Goal: Task Accomplishment & Management: Complete application form

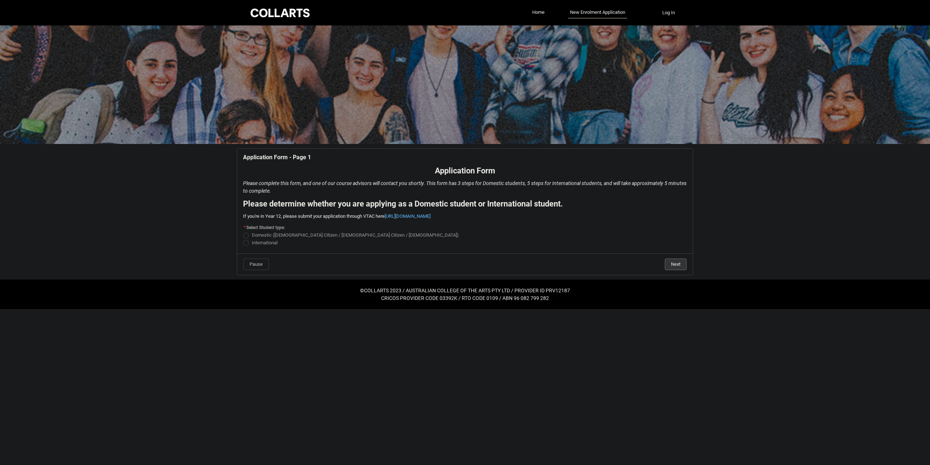
click at [246, 243] on span "REDU_Application_Form_for_Applicant flow" at bounding box center [246, 243] width 6 height 6
click at [243, 239] on input "International" at bounding box center [243, 238] width 0 height 0
radio input "true"
click at [243, 243] on flowruntime-screen-field "* Select Student type: Domestic ([DEMOGRAPHIC_DATA] Citizen / New [DEMOGRAPHIC_…" at bounding box center [465, 236] width 453 height 27
click at [245, 243] on span "REDU_Application_Form_for_Applicant flow" at bounding box center [246, 243] width 6 height 6
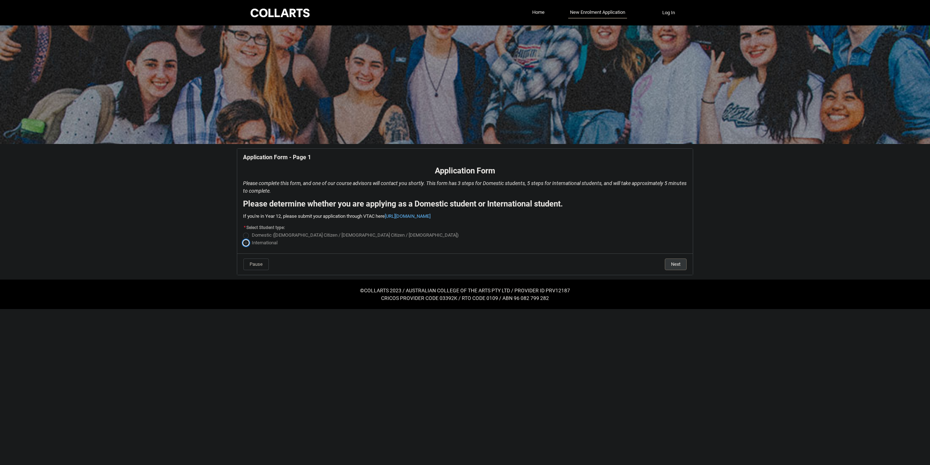
click at [243, 239] on input "International" at bounding box center [243, 238] width 0 height 0
click at [677, 266] on button "Next" at bounding box center [676, 264] width 22 height 12
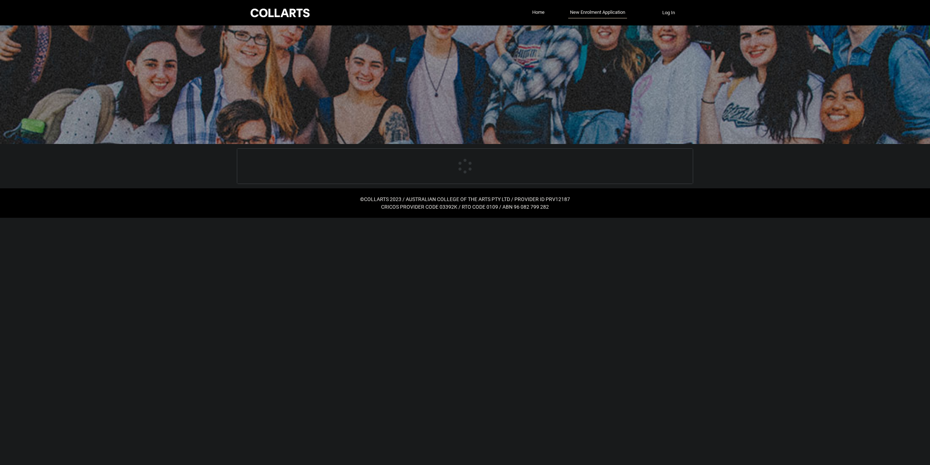
select select "choice_No"
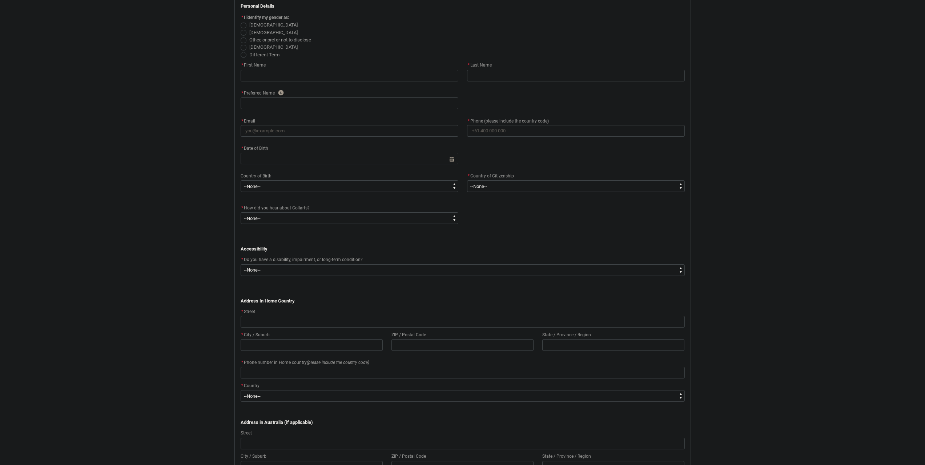
scroll to position [197, 0]
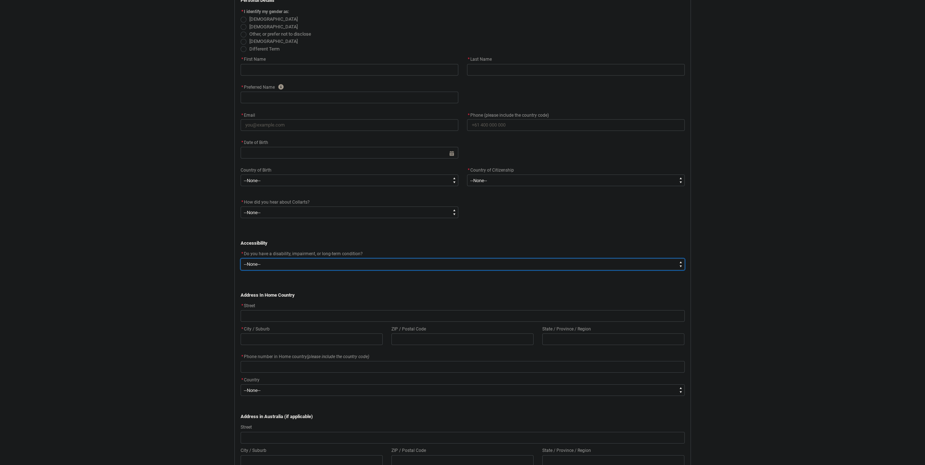
click at [677, 265] on select "--None-- Yes No" at bounding box center [463, 264] width 444 height 12
click at [645, 243] on p "Accessibility" at bounding box center [463, 242] width 444 height 7
click at [669, 265] on select "--None-- Yes No" at bounding box center [463, 264] width 444 height 12
click at [547, 297] on p "Address In Home Country" at bounding box center [463, 294] width 444 height 7
click at [668, 265] on select "--None-- Yes No" at bounding box center [463, 264] width 444 height 12
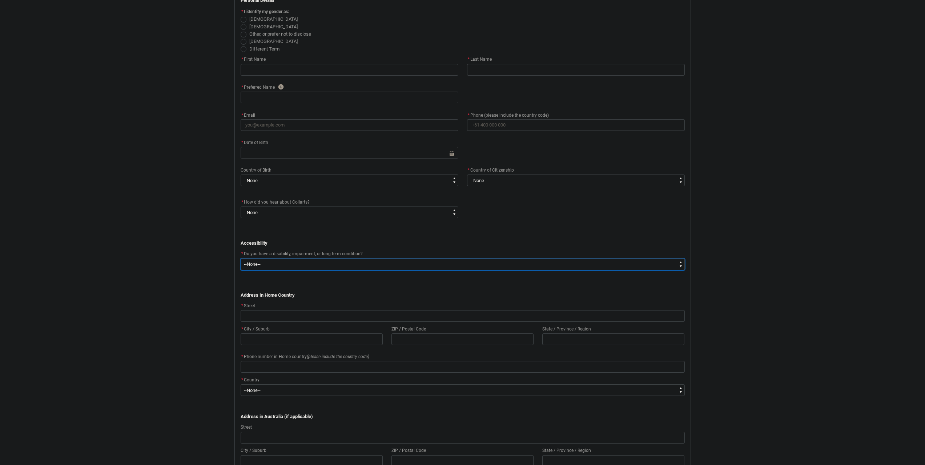
type lightning-select "No_TextChoice"
click at [241, 258] on select "--None-- Yes No" at bounding box center [463, 264] width 444 height 12
select select "No_TextChoice"
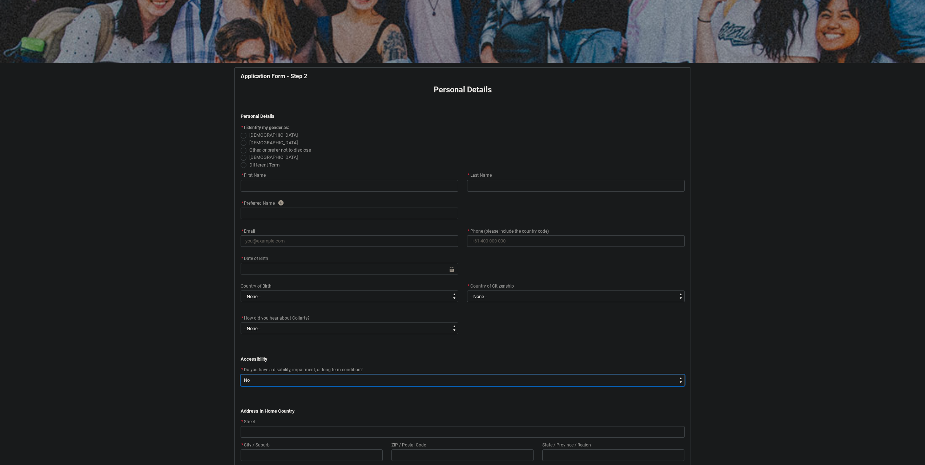
scroll to position [76, 0]
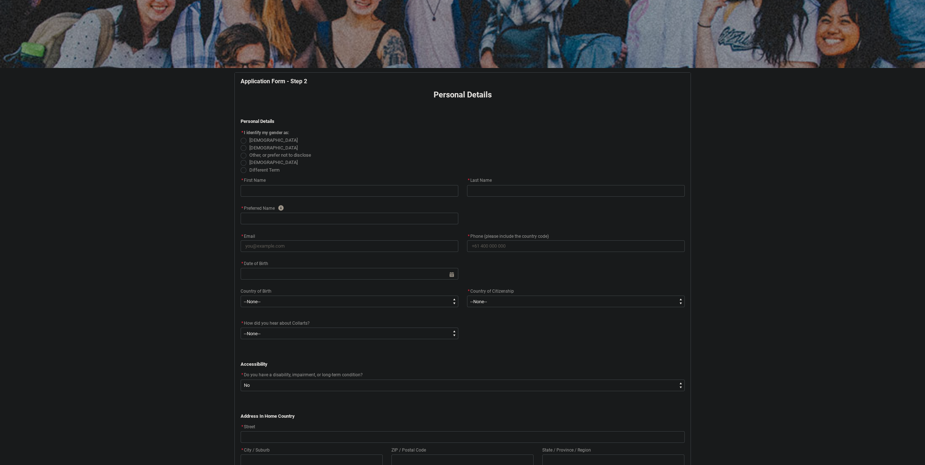
click at [243, 148] on span "REDU_Application_Form_for_Applicant flow" at bounding box center [244, 148] width 6 height 6
click at [241, 144] on input "[DEMOGRAPHIC_DATA]" at bounding box center [240, 144] width 0 height 0
radio input "true"
click at [269, 186] on input "REDU_Application_Form_for_Applicant flow" at bounding box center [350, 191] width 218 height 12
type lightning-primitive-input-simple "A"
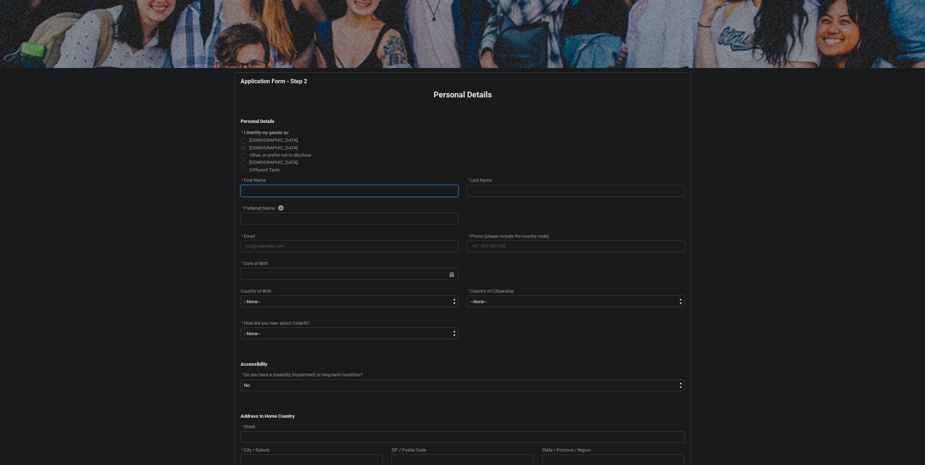
type input "A"
type lightning-primitive-input-simple "A"
type input "A"
type lightning-primitive-input-simple "A B"
type input "A B"
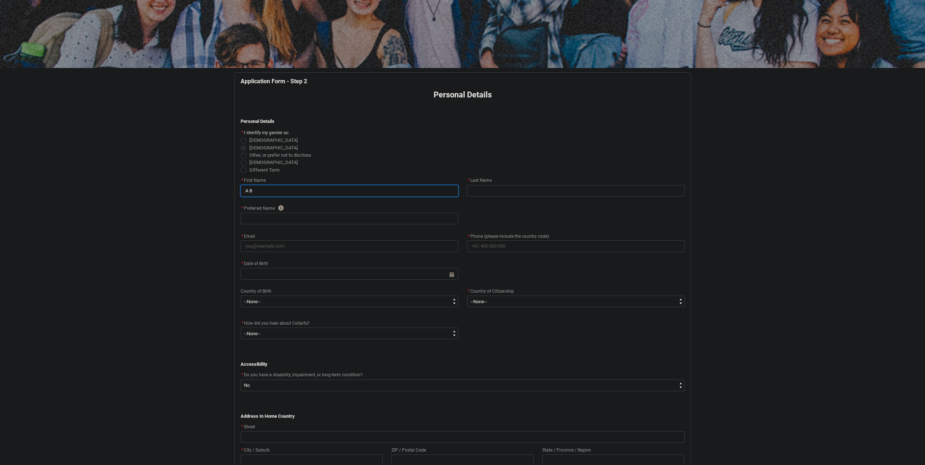
type lightning-primitive-input-simple "A B"
type input "A B"
type lightning-primitive-input-simple "A B M"
type input "A B M"
click at [520, 189] on input "REDU_Application_Form_for_Applicant flow" at bounding box center [576, 191] width 218 height 12
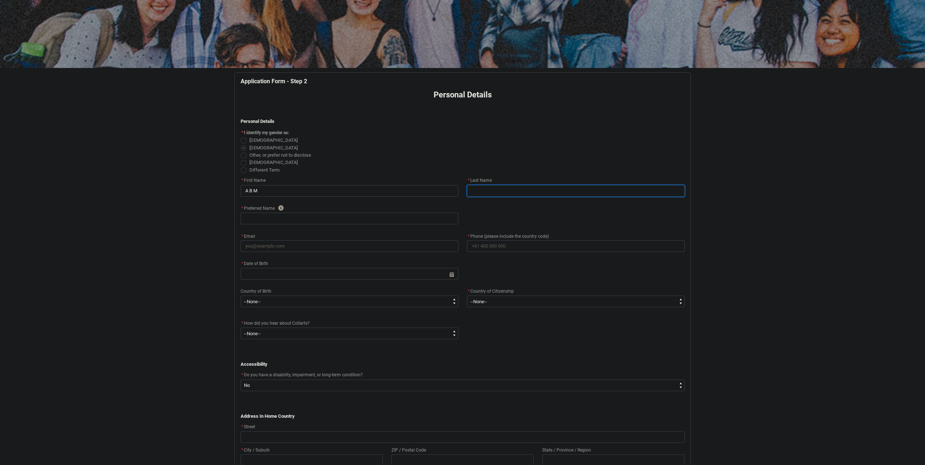
type lightning-primitive-input-simple "E"
type input "E"
type lightning-primitive-input-simple "Es"
type input "Es"
type lightning-primitive-input-simple "Esh"
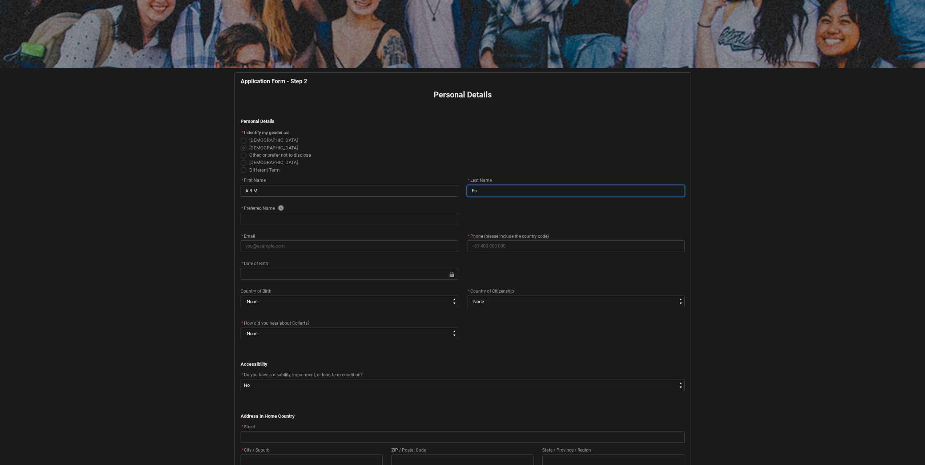
type input "Esh"
type lightning-primitive-input-simple "Esht"
type input "Esht"
type lightning-primitive-input-simple "Eshti"
type input "Eshti"
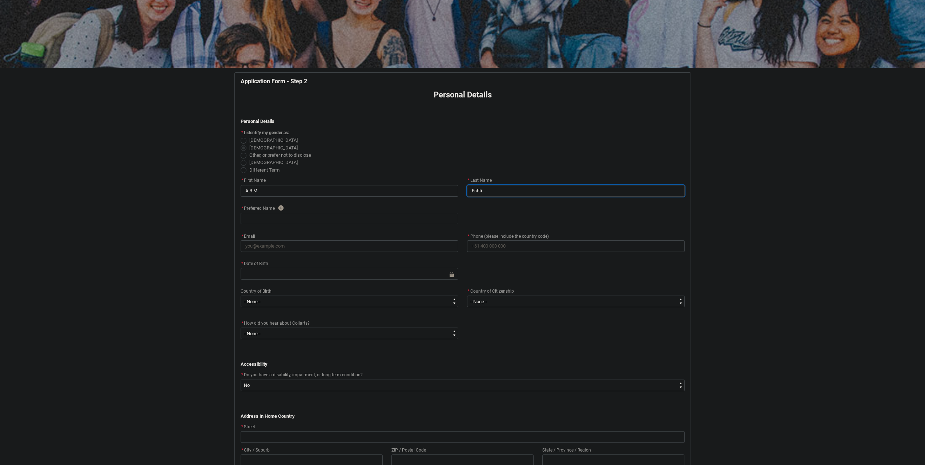
type lightning-primitive-input-simple "Eshtia"
type input "Eshtia"
type lightning-primitive-input-simple "Eshtiak"
type input "Eshtiak"
click at [346, 219] on input "REDU_Application_Form_for_Applicant flow" at bounding box center [350, 219] width 218 height 12
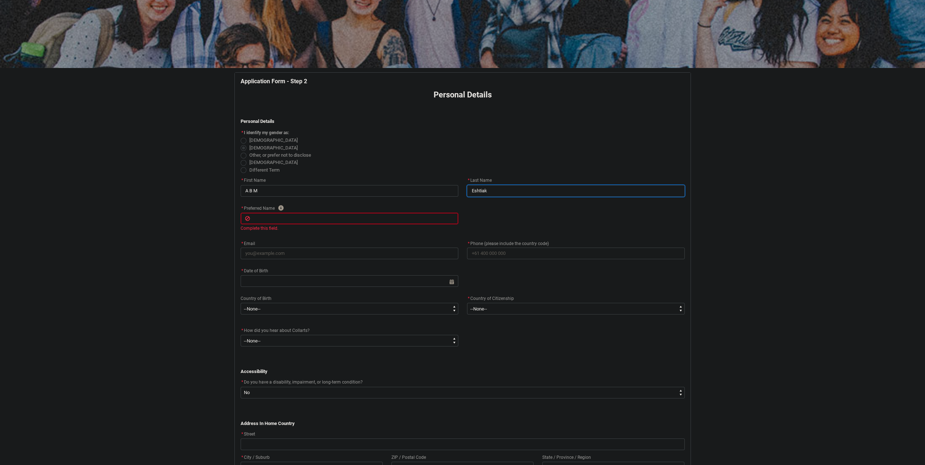
drag, startPoint x: 499, startPoint y: 189, endPoint x: 457, endPoint y: 189, distance: 42.2
click at [457, 189] on div "* First Name A B M * Last Name [PERSON_NAME]" at bounding box center [462, 190] width 453 height 28
click at [338, 218] on input "REDU_Application_Form_for_Applicant flow" at bounding box center [350, 219] width 218 height 12
paste input "Eshtiak"
type lightning-primitive-input-simple "Eshtiak"
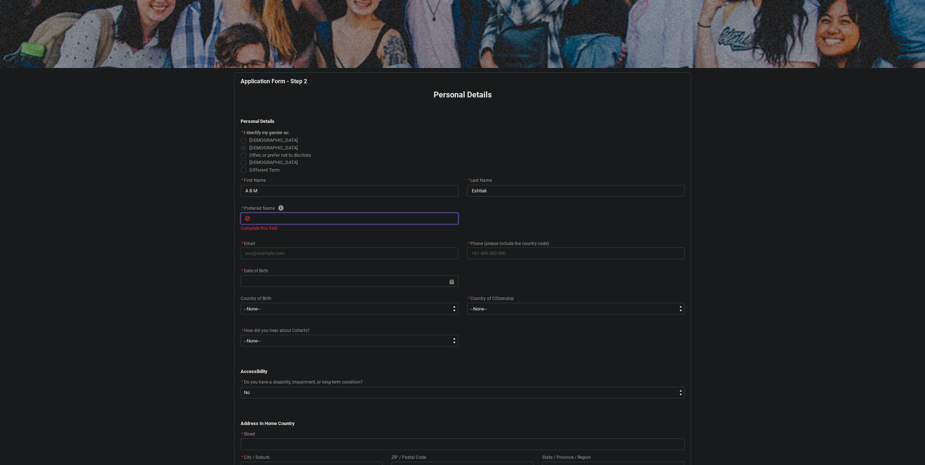
type input "Eshtiak"
click at [339, 232] on div "Application Form - Step 2 Personal Details ﻿ Personal Details * I identify my g…" at bounding box center [462, 435] width 453 height 717
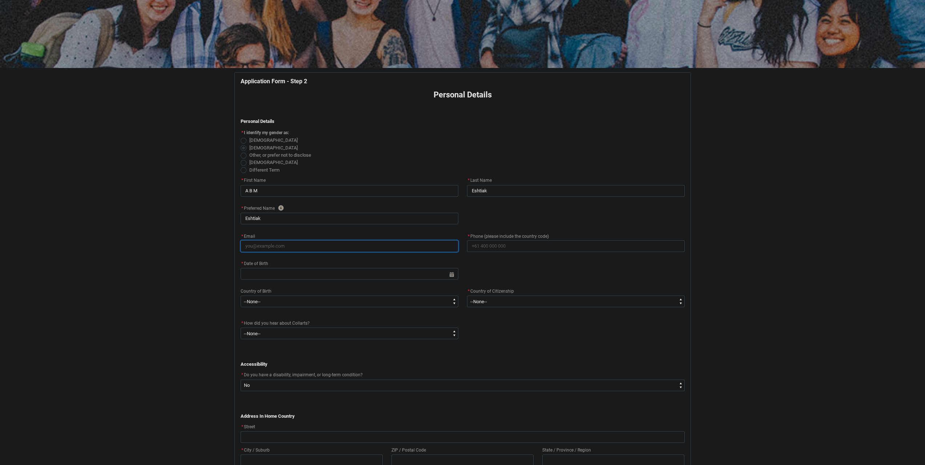
click at [363, 248] on input "* Email" at bounding box center [350, 246] width 218 height 12
type lightning-primitive-input-simple "a"
type input "a"
type lightning-primitive-input-simple "ab"
type input "ab"
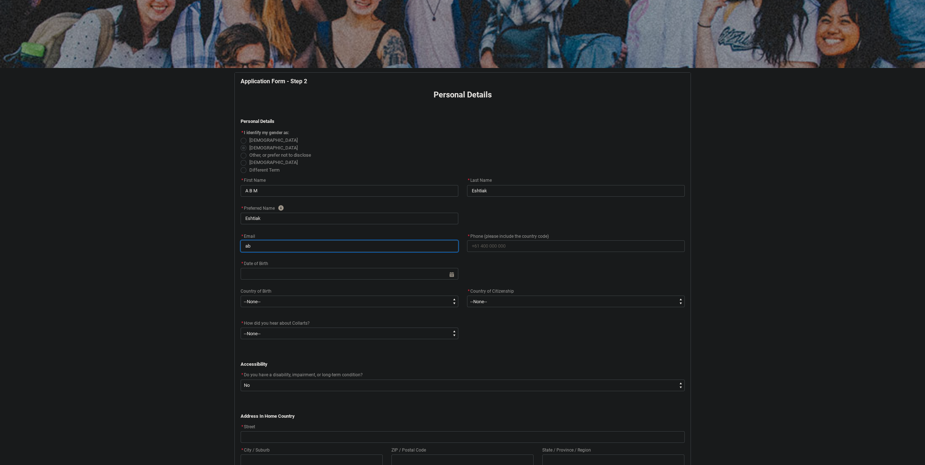
type lightning-primitive-input-simple "abm"
type input "abm"
type lightning-primitive-input-simple "abme"
type input "abme"
type lightning-primitive-input-simple "abmes"
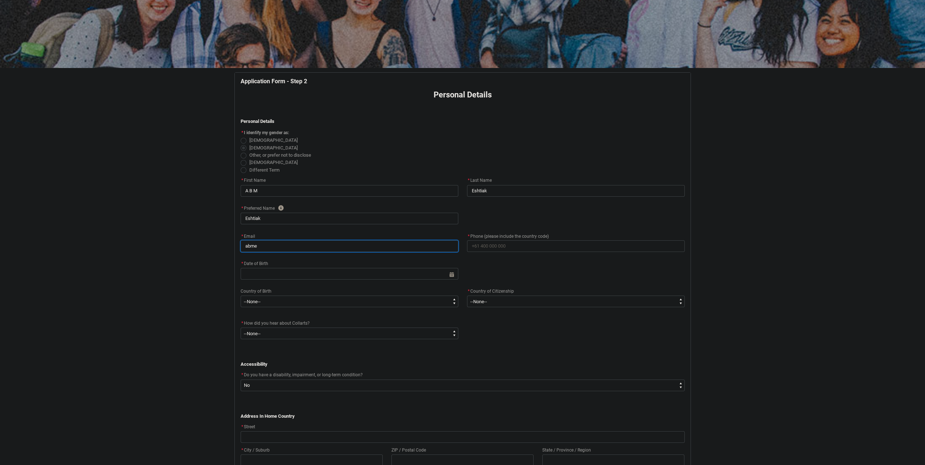
type input "abmes"
type lightning-primitive-input-simple "abmesh"
type input "abmesh"
type lightning-primitive-input-simple "abmesht"
type input "abmesht"
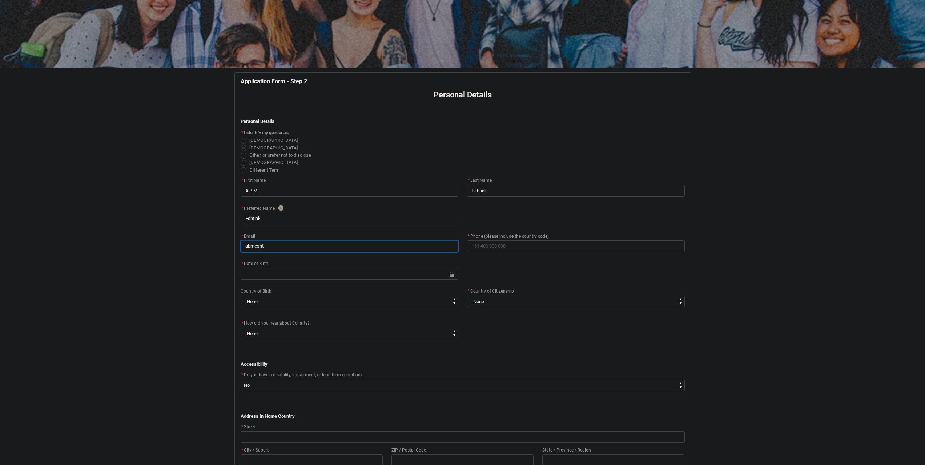
type lightning-primitive-input-simple "abmeshti"
type input "abmeshti"
type lightning-primitive-input-simple "abmeshti@"
type input "abmeshti@"
type lightning-primitive-input-simple "abmeshti@g"
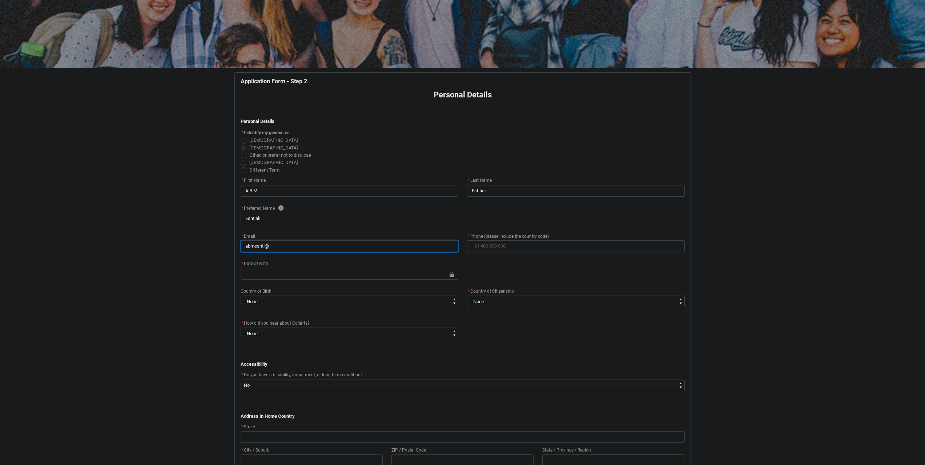
type input "abmeshti@g"
type lightning-primitive-input-simple "abmeshti@gm"
type input "abmeshti@gm"
type lightning-primitive-input-simple "abmeshti@gma"
type input "abmeshti@gma"
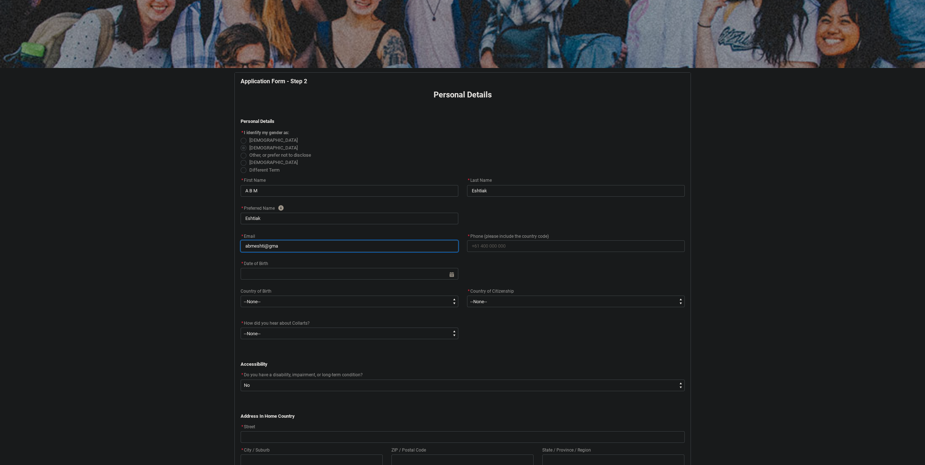
type lightning-primitive-input-simple "abmeshti@gmai"
type input "abmeshti@gmai"
type lightning-primitive-input-simple "[EMAIL_ADDRESS]"
type input "[EMAIL_ADDRESS]"
type lightning-primitive-input-simple "[EMAIL_ADDRESS]."
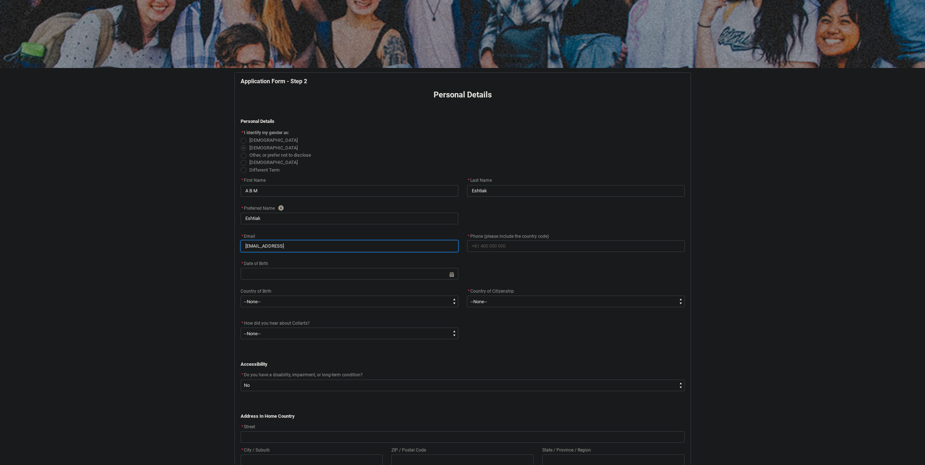
type input "[EMAIL_ADDRESS]."
type lightning-primitive-input-simple "abmeshti@gmail.c"
type input "abmeshti@gmail.c"
type lightning-primitive-input-simple "[EMAIL_ADDRESS][DOMAIN_NAME]"
type input "[EMAIL_ADDRESS][DOMAIN_NAME]"
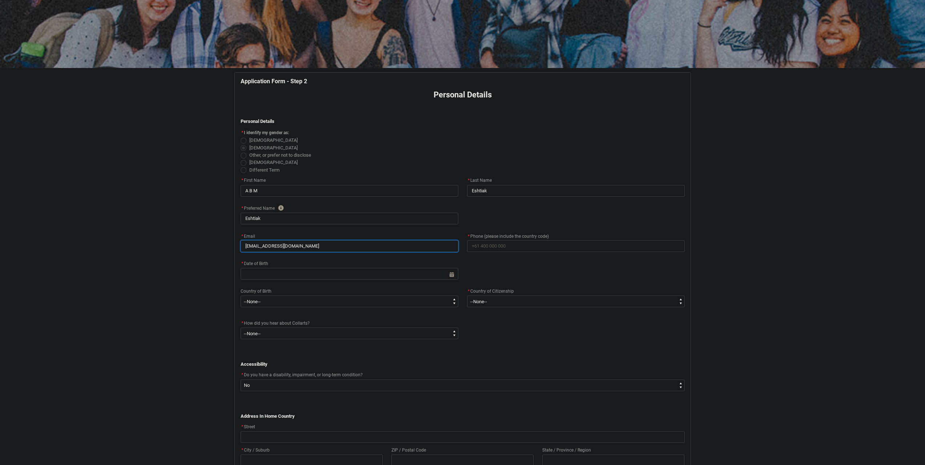
type lightning-primitive-input-simple "[EMAIL_ADDRESS][DOMAIN_NAME]"
type input "[EMAIL_ADDRESS][DOMAIN_NAME]"
click at [500, 247] on input "* Phone (please include the country code)" at bounding box center [576, 246] width 218 height 12
type lightning-primitive-input-simple "+"
type input "+"
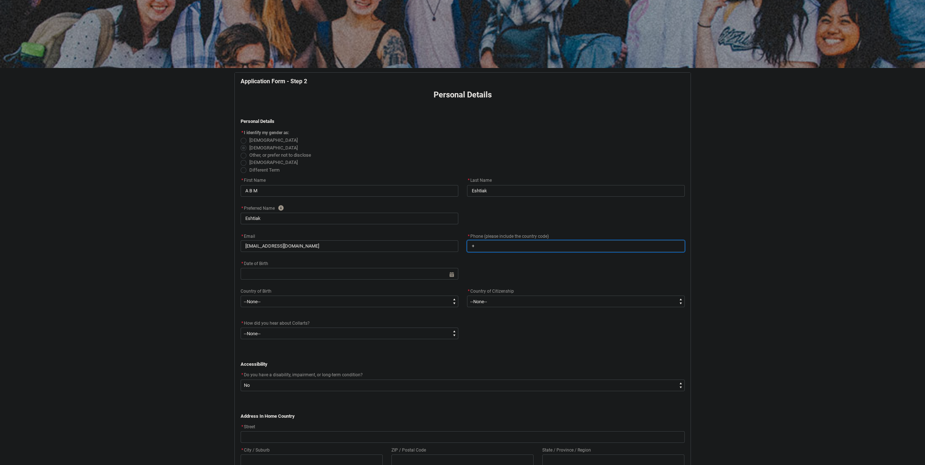
type lightning-primitive-input-simple "+8"
type input "+8"
type lightning-primitive-input-simple "+88"
type input "+88"
type lightning-primitive-input-simple "+880"
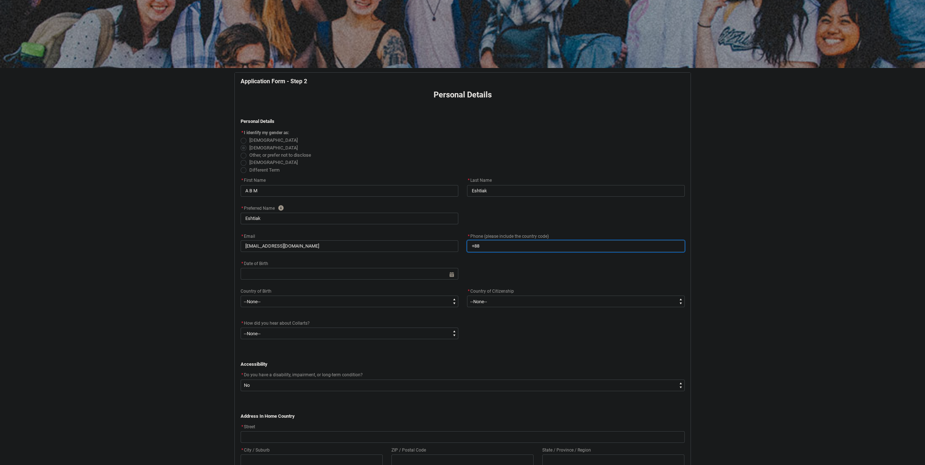
type input "+880"
type lightning-primitive-input-simple "+8801"
type input "+8801"
type lightning-primitive-input-simple "+88017"
type input "+88017"
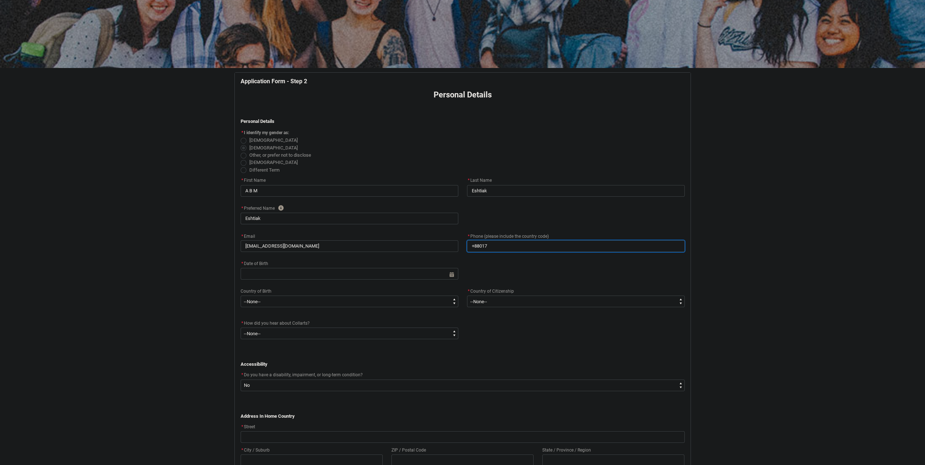
type lightning-primitive-input-simple "+880178"
type input "+880178"
type lightning-primitive-input-simple "+8801783"
type input "+8801783"
type lightning-primitive-input-simple "+88017834"
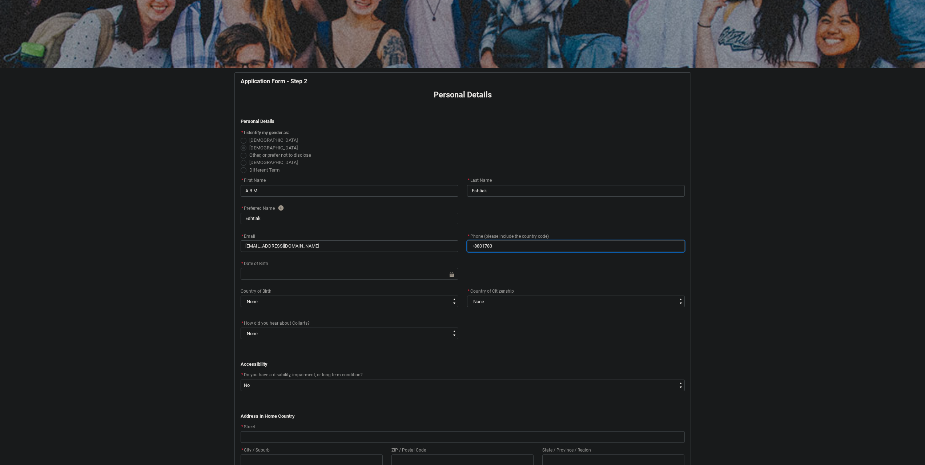
type input "+88017834"
type lightning-primitive-input-simple "[PHONE_NUMBER]"
type input "[PHONE_NUMBER]"
type lightning-primitive-input-simple "[PHONE_NUMBER]"
type input "[PHONE_NUMBER]"
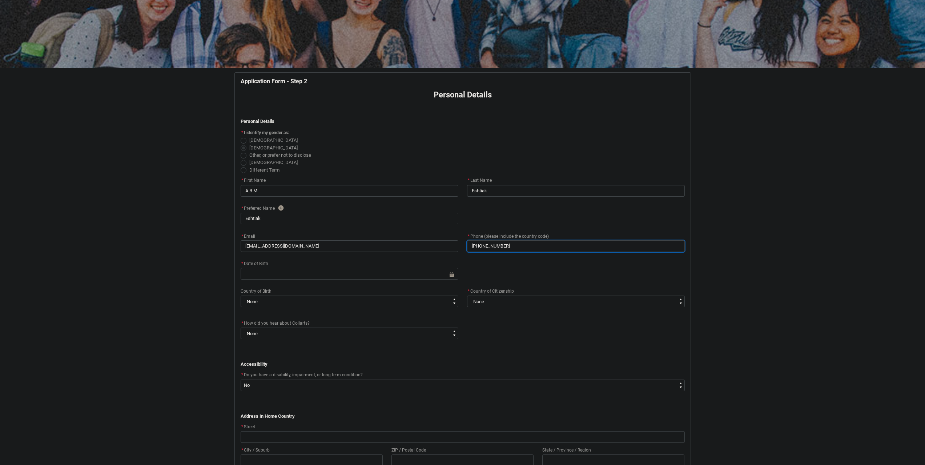
type lightning-primitive-input-simple "[PHONE_NUMBER]"
type input "[PHONE_NUMBER]"
type lightning-primitive-input-simple "[PHONE_NUMBER]"
type input "[PHONE_NUMBER]"
type lightning-primitive-input-simple "[PHONE_NUMBER]"
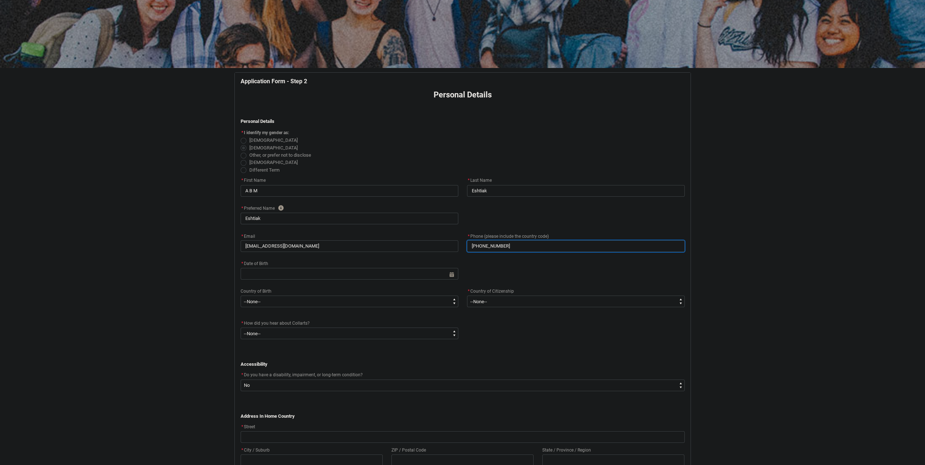
type input "[PHONE_NUMBER]"
click at [485, 254] on flowruntime-screen-field "* Phone (please include the country code) [PHONE_NUMBER]" at bounding box center [576, 242] width 226 height 23
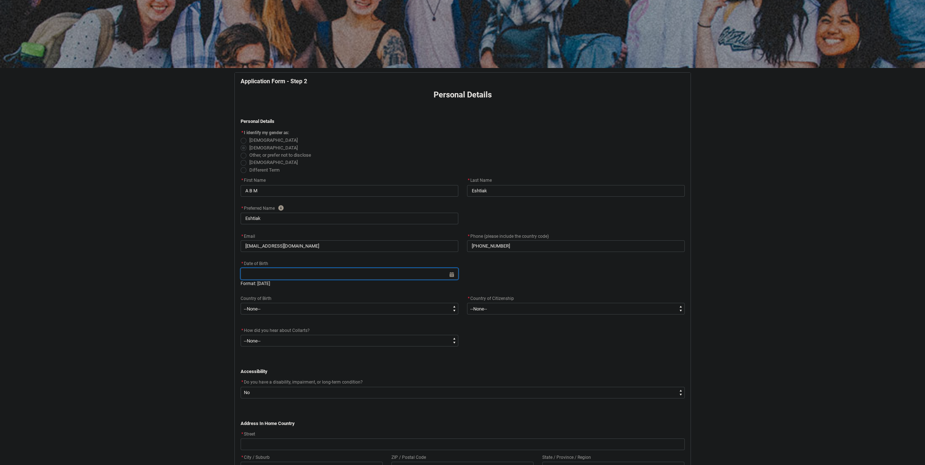
click at [316, 272] on input "REDU_Application_Form_for_Applicant flow" at bounding box center [350, 274] width 218 height 12
select select "2025"
click at [451, 285] on select "1925 1926 1927 1928 1929 1930 1931 1932 1933 1934 1935 1936 1937 1938 1939 1940…" at bounding box center [445, 288] width 23 height 12
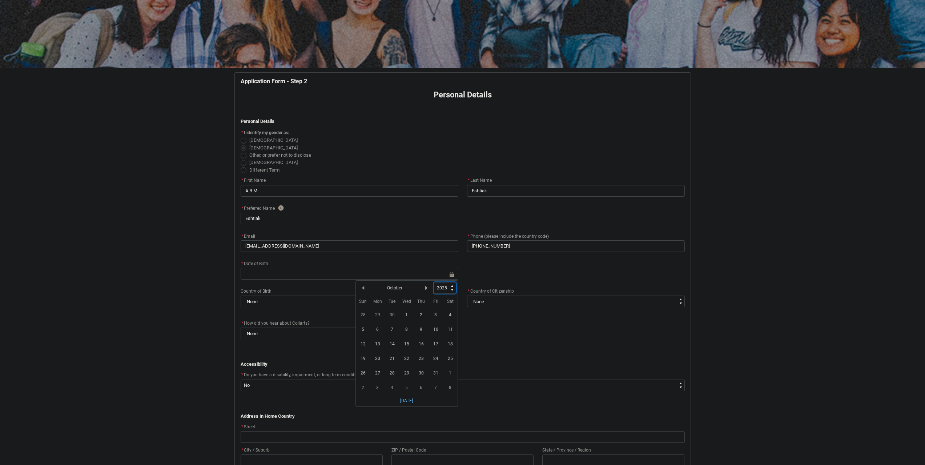
type lightning-select "1997"
click at [434, 282] on select "1925 1926 1927 1928 1929 1930 1931 1932 1933 1934 1935 1936 1937 1938 1939 1940…" at bounding box center [445, 288] width 23 height 12
select select "1997"
click at [361, 286] on lightning-primitive-icon "Date picker: October" at bounding box center [363, 287] width 5 height 5
click at [361, 286] on lightning-primitive-icon "Date picker: September" at bounding box center [363, 287] width 5 height 5
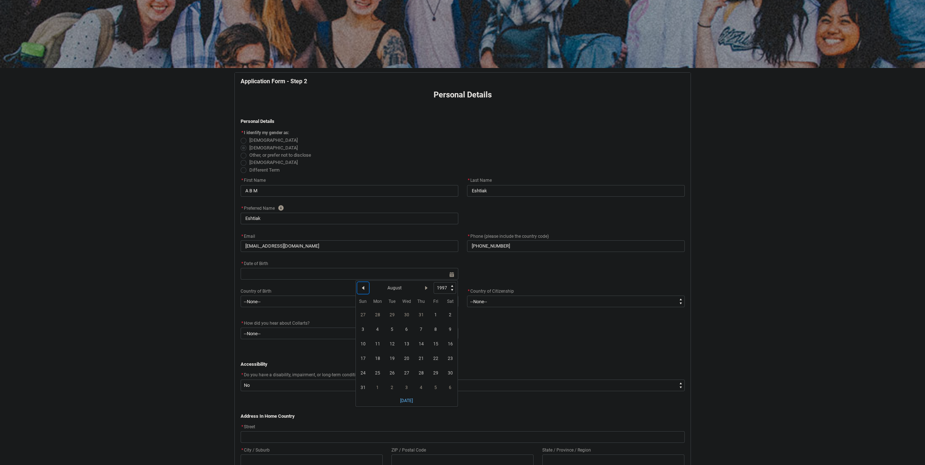
click at [361, 286] on lightning-primitive-icon "Date picker: August" at bounding box center [363, 287] width 5 height 5
click at [361, 286] on lightning-primitive-icon "Date picker: July" at bounding box center [363, 287] width 5 height 5
click at [361, 286] on lightning-primitive-icon "Date picker: June" at bounding box center [363, 287] width 5 height 5
click at [361, 286] on lightning-primitive-icon "Date picker: May" at bounding box center [363, 287] width 5 height 5
click at [361, 286] on lightning-primitive-icon "Date picker: April" at bounding box center [363, 287] width 5 height 5
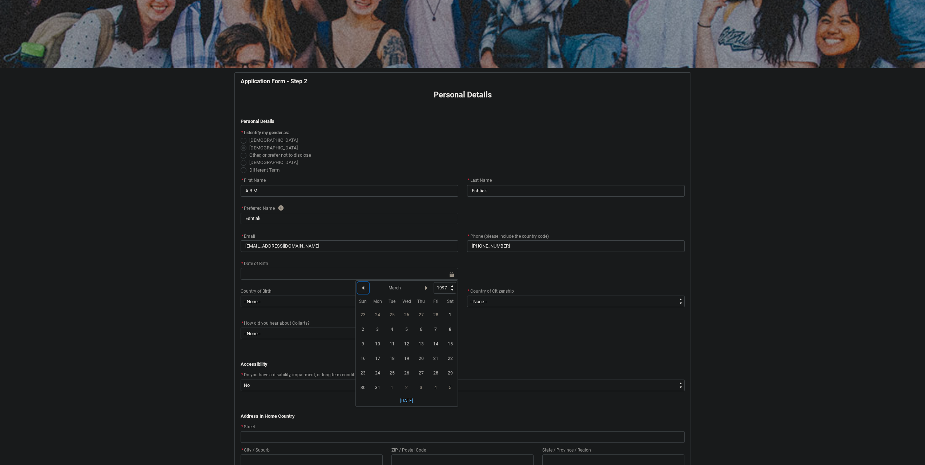
click at [361, 286] on lightning-primitive-icon "Date picker: March" at bounding box center [363, 287] width 5 height 5
click at [361, 286] on lightning-primitive-icon "Date picker: February" at bounding box center [363, 287] width 5 height 5
click at [362, 329] on span "5" at bounding box center [363, 329] width 12 height 12
type lightning-datepicker "[DATE]"
type lightning-input "[DATE]"
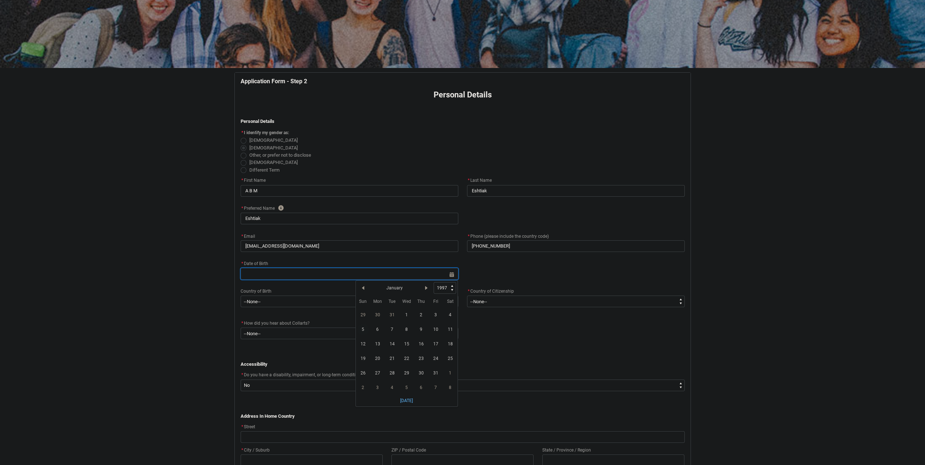
type input "[DATE]"
click at [357, 294] on div "Country of Birth" at bounding box center [350, 298] width 218 height 9
click at [359, 266] on div "* Date of Birth" at bounding box center [350, 263] width 218 height 9
click at [347, 305] on select "--None-- [GEOGRAPHIC_DATA][PERSON_NAME] ([GEOGRAPHIC_DATA]) 7201 [GEOGRAPHIC_DA…" at bounding box center [350, 301] width 218 height 12
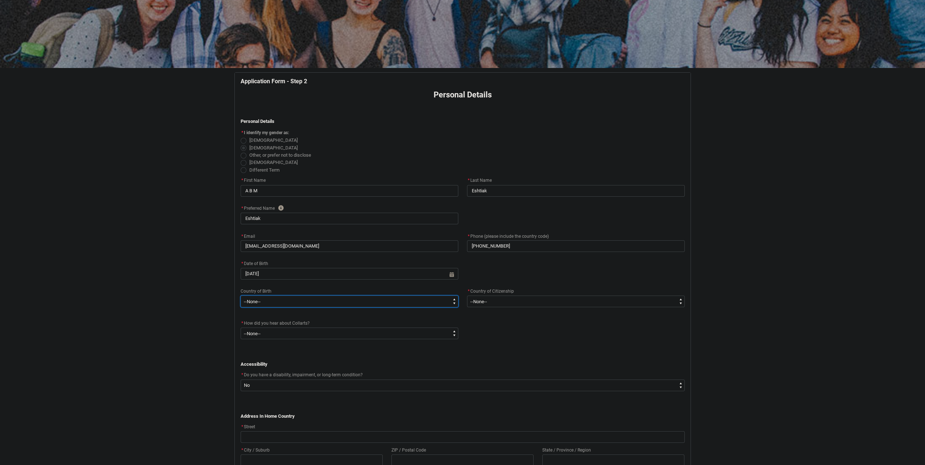
click at [347, 305] on select "--None-- [GEOGRAPHIC_DATA][PERSON_NAME] ([GEOGRAPHIC_DATA]) 7201 [GEOGRAPHIC_DA…" at bounding box center [350, 301] width 218 height 12
type lightning-select "Birth_Country.7101"
click at [241, 295] on select "--None-- [GEOGRAPHIC_DATA][PERSON_NAME] ([GEOGRAPHIC_DATA]) 7201 [GEOGRAPHIC_DA…" at bounding box center [350, 301] width 218 height 12
select select "Birth_Country.7101"
click at [450, 330] on select "--None-- Advertising - Facebook Advertising - Google Advertising - Instagram Ad…" at bounding box center [350, 333] width 218 height 12
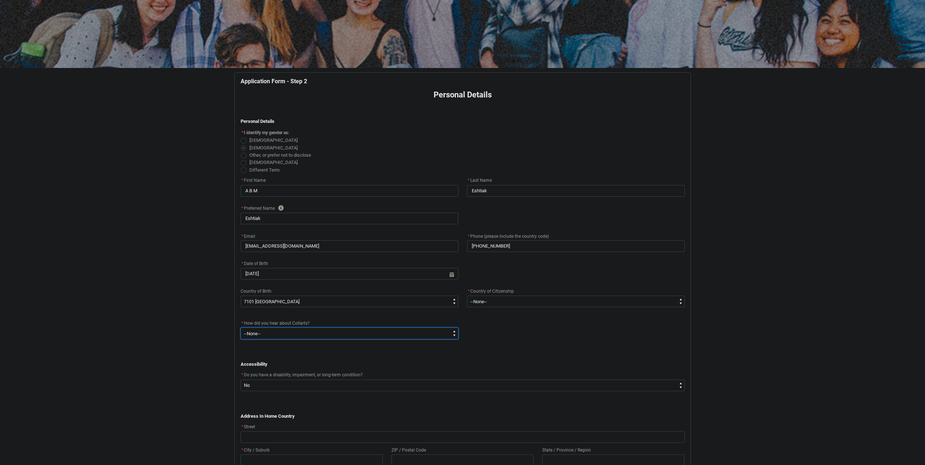
type lightning-select "[URL][DOMAIN_NAME] the Media"
click at [241, 327] on select "--None-- Advertising - Facebook Advertising - Google Advertising - Instagram Ad…" at bounding box center [350, 333] width 218 height 12
select select "[URL][DOMAIN_NAME] the Media"
click at [381, 329] on select "--None-- Advertising - Facebook Advertising - Google Advertising - Instagram Ad…" at bounding box center [350, 333] width 218 height 12
click at [470, 341] on div "* How did you hear about Collarts? * --None-- Advertising - Facebook Advertisin…" at bounding box center [462, 333] width 453 height 28
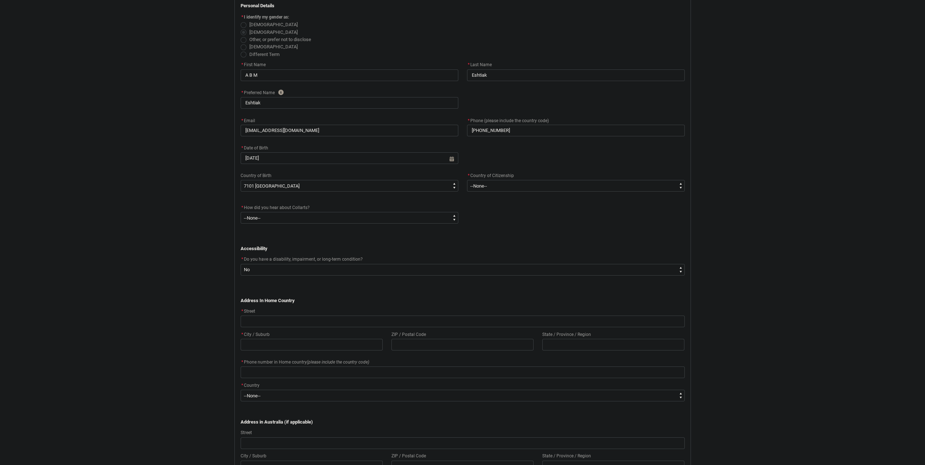
scroll to position [197, 0]
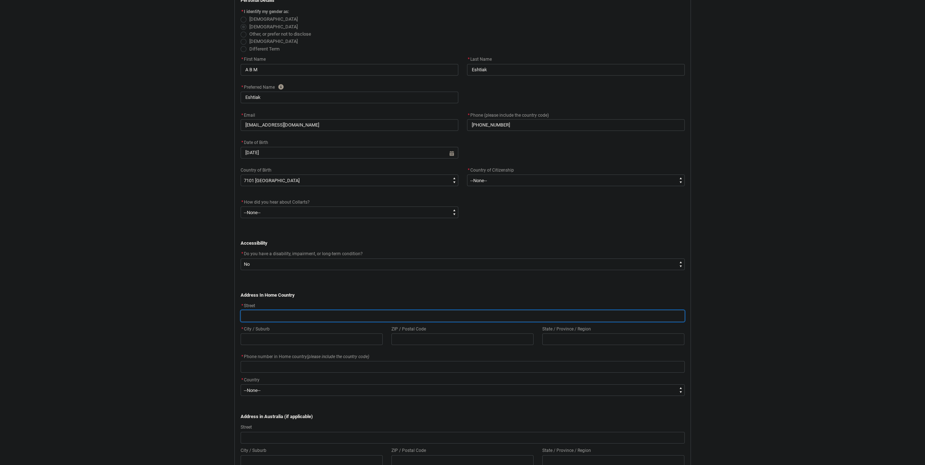
click at [286, 317] on input "REDU_Application_Form_for_Applicant flow" at bounding box center [463, 316] width 444 height 12
click at [364, 285] on p "﻿" at bounding box center [463, 287] width 444 height 7
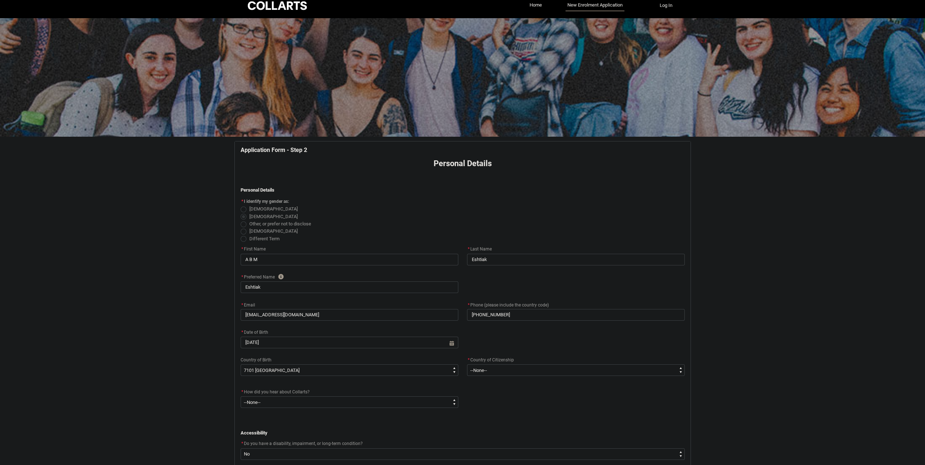
scroll to position [0, 0]
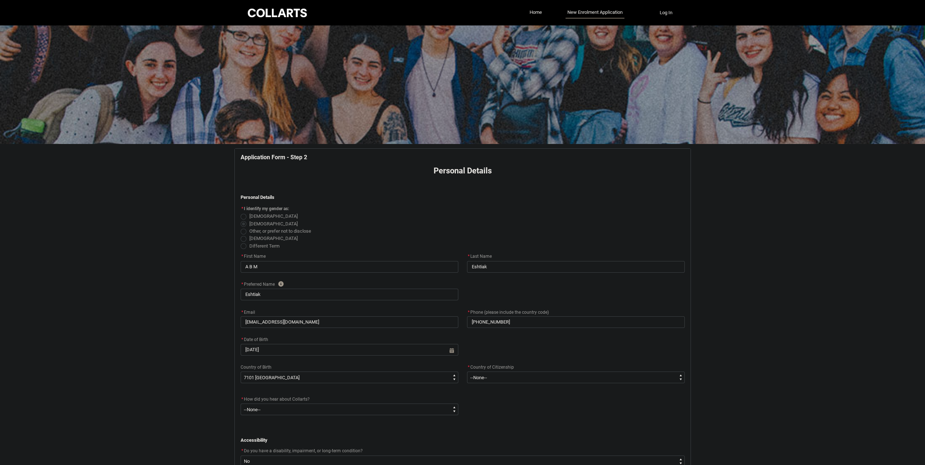
click at [373, 218] on span "[DEMOGRAPHIC_DATA]" at bounding box center [463, 216] width 444 height 7
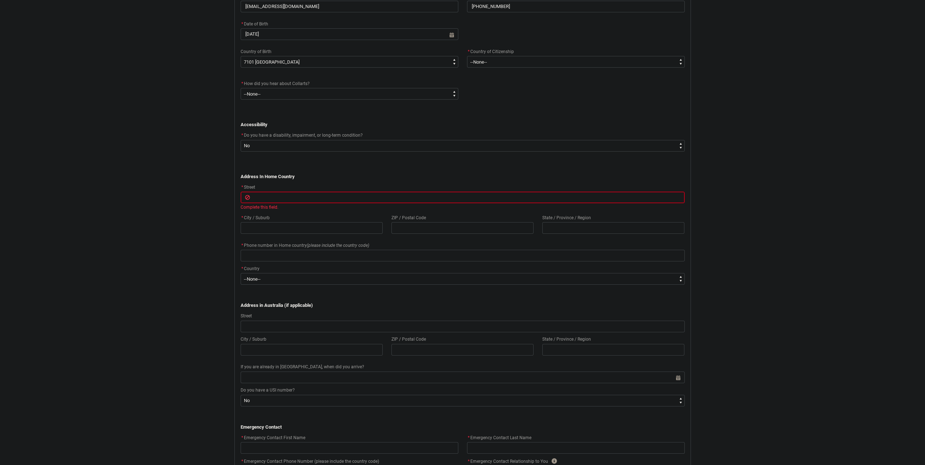
scroll to position [363, 0]
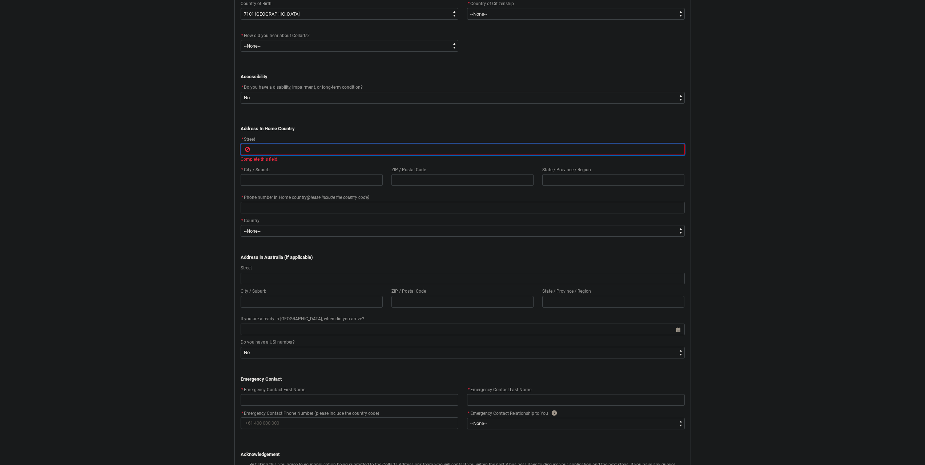
click at [284, 151] on input "REDU_Application_Form_for_Applicant flow" at bounding box center [463, 150] width 444 height 12
drag, startPoint x: 280, startPoint y: 150, endPoint x: 240, endPoint y: 150, distance: 40.0
click at [240, 150] on flowruntime-screen-field "* Street Complete this field." at bounding box center [462, 150] width 453 height 31
drag, startPoint x: 266, startPoint y: 151, endPoint x: 262, endPoint y: 150, distance: 4.3
click at [262, 150] on input "REDU_Application_Form_for_Applicant flow" at bounding box center [463, 150] width 444 height 12
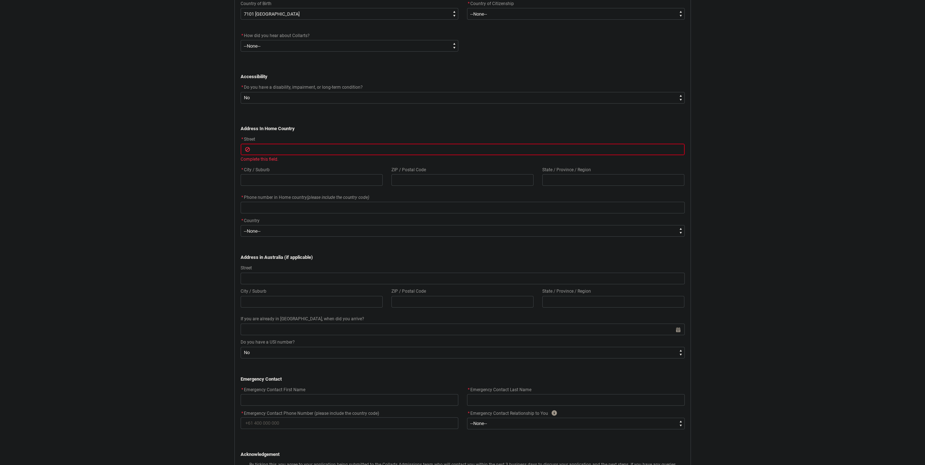
click at [363, 116] on p "REDU_Application_Form_for_Applicant flow" at bounding box center [463, 114] width 444 height 7
click at [314, 149] on input "REDU_Application_Form_for_Applicant flow" at bounding box center [463, 150] width 444 height 12
click at [335, 151] on input "REDU_Application_Form_for_Applicant flow" at bounding box center [463, 150] width 444 height 12
type lightning-primitive-input-simple "7"
type input "7"
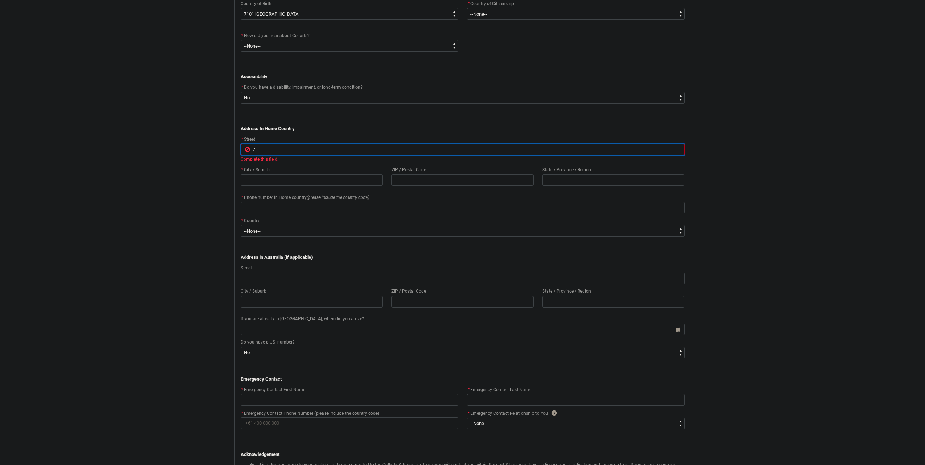
type lightning-primitive-input-simple "73"
type input "73"
type lightning-primitive-input-simple "73/"
type input "73/"
type lightning-primitive-input-simple "73/A"
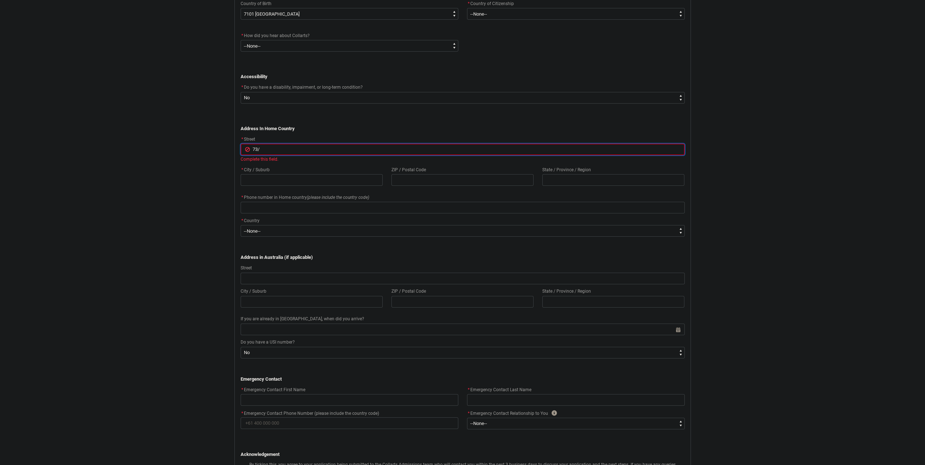
type input "73/A"
type lightning-primitive-input-simple "73/A"
type input "73/A"
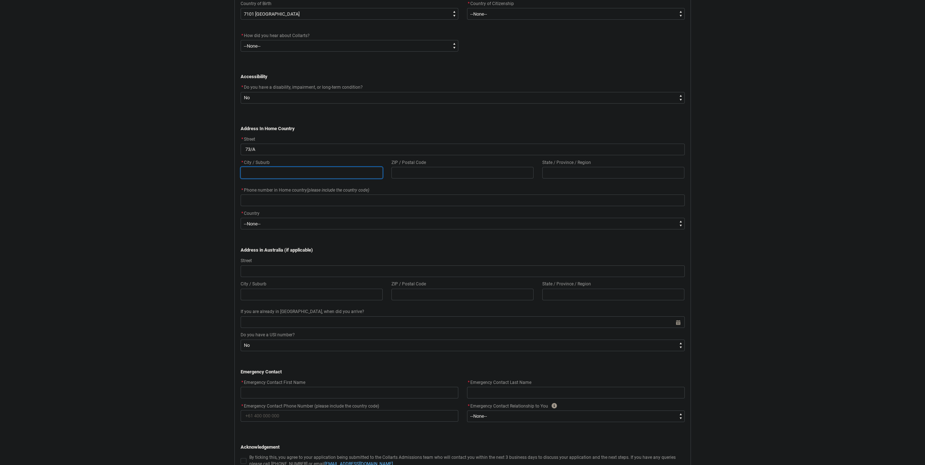
click at [338, 184] on div "* City / Suburb ZIP / Postal Code State / Province / Region" at bounding box center [462, 172] width 453 height 28
type lightning-primitive-input-simple "S"
type input "S"
type lightning-primitive-input-simple "Sy"
type input "Sy"
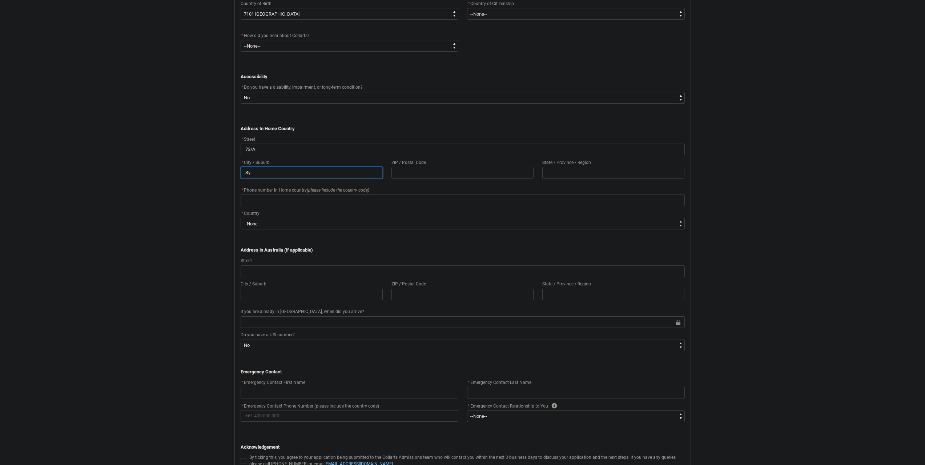
type lightning-primitive-input-simple "Syl"
type input "Syl"
type lightning-primitive-input-simple "Sylh"
type input "Sylh"
type lightning-primitive-input-simple "Sylhe"
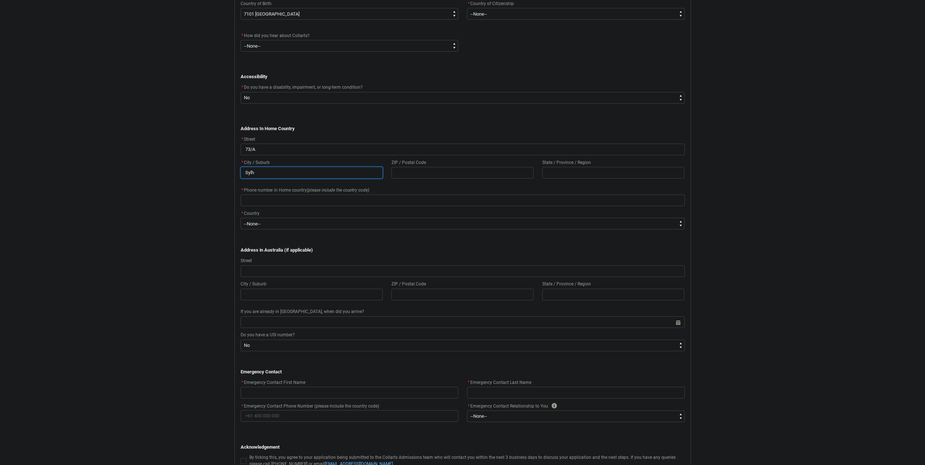
type input "Sylhe"
type lightning-primitive-input-simple "Sylhet"
type input "Sylhet"
click at [409, 169] on input "REDU_Application_Form_for_Applicant flow" at bounding box center [462, 173] width 142 height 12
type lightning-primitive-input-simple "3"
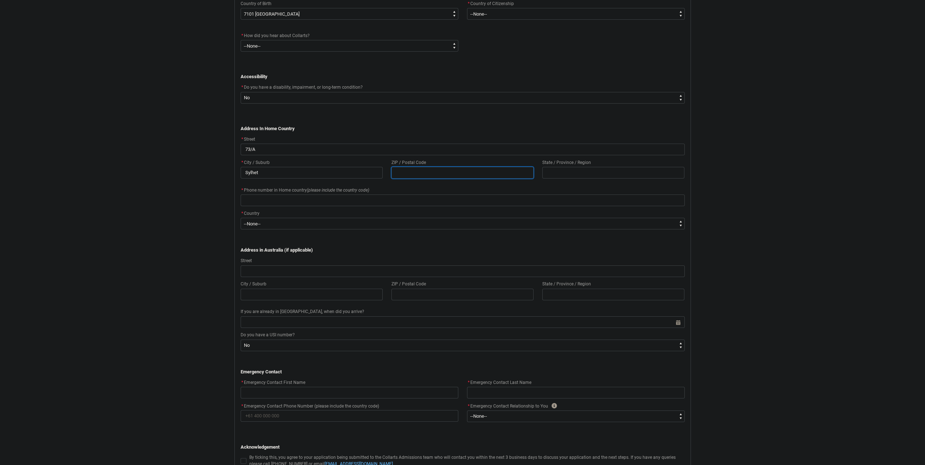
type input "3"
type lightning-primitive-input-simple "31"
type input "31"
type lightning-primitive-input-simple "310"
type input "310"
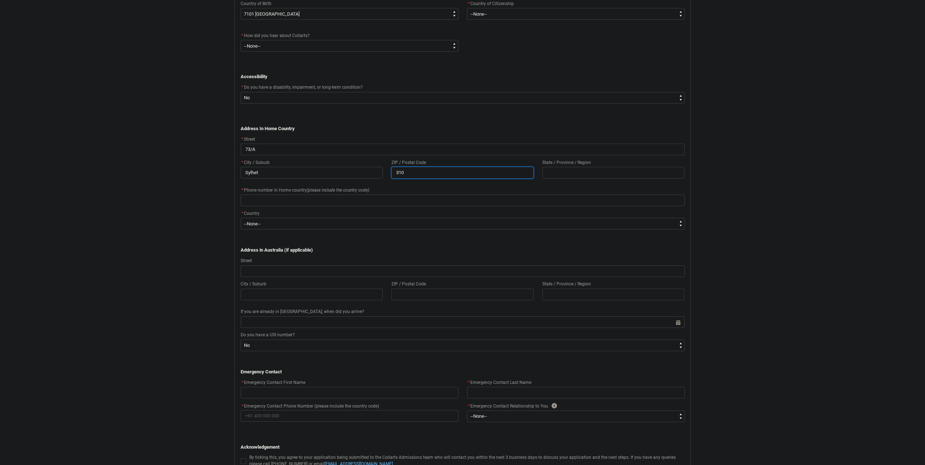
type lightning-primitive-input-simple "3100"
type input "3100"
click at [559, 173] on input "REDU_Application_Form_for_Applicant flow" at bounding box center [613, 173] width 142 height 12
click at [559, 171] on input "REDU_Application_Form_for_Applicant flow" at bounding box center [613, 173] width 142 height 12
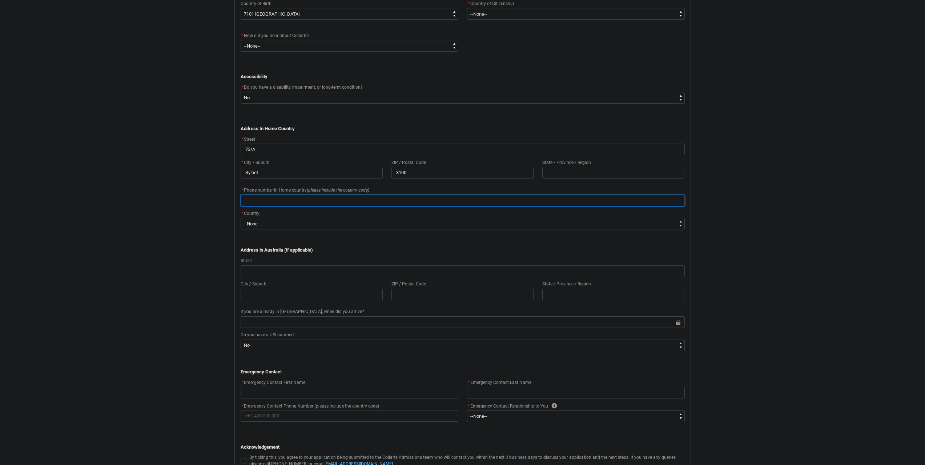
click at [266, 201] on input "REDU_Application_Form_for_Applicant flow" at bounding box center [463, 200] width 444 height 12
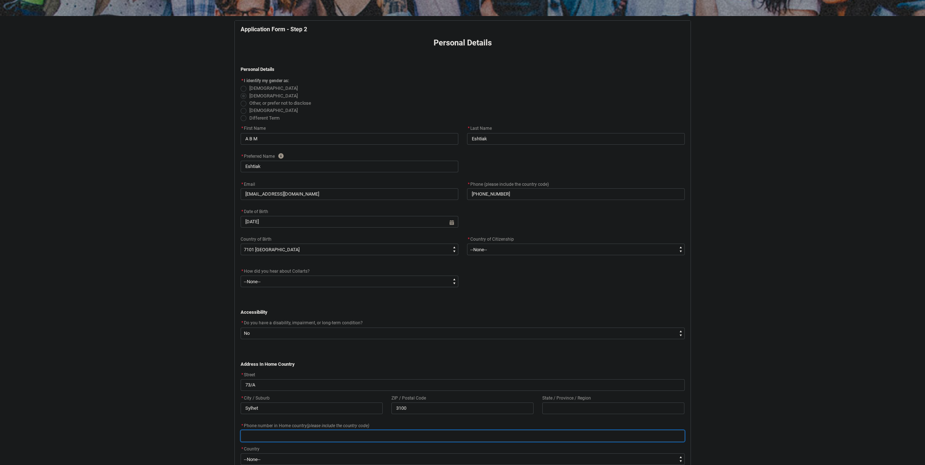
scroll to position [121, 0]
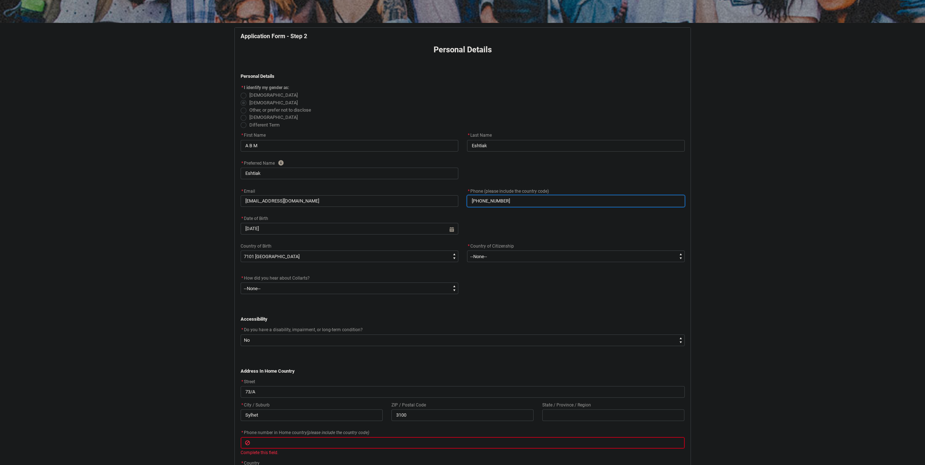
drag, startPoint x: 520, startPoint y: 202, endPoint x: 462, endPoint y: 205, distance: 58.6
click at [462, 205] on div "* Email [EMAIL_ADDRESS][DOMAIN_NAME] * Phone (please include the country code) …" at bounding box center [462, 200] width 453 height 28
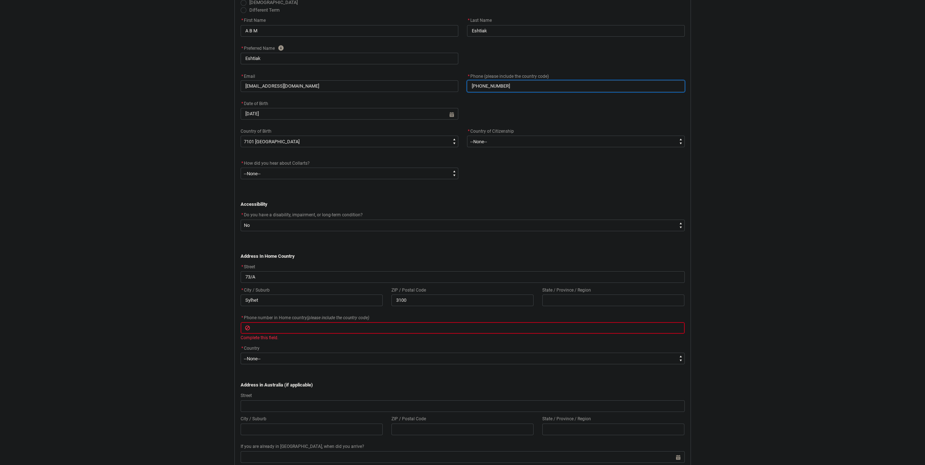
scroll to position [242, 0]
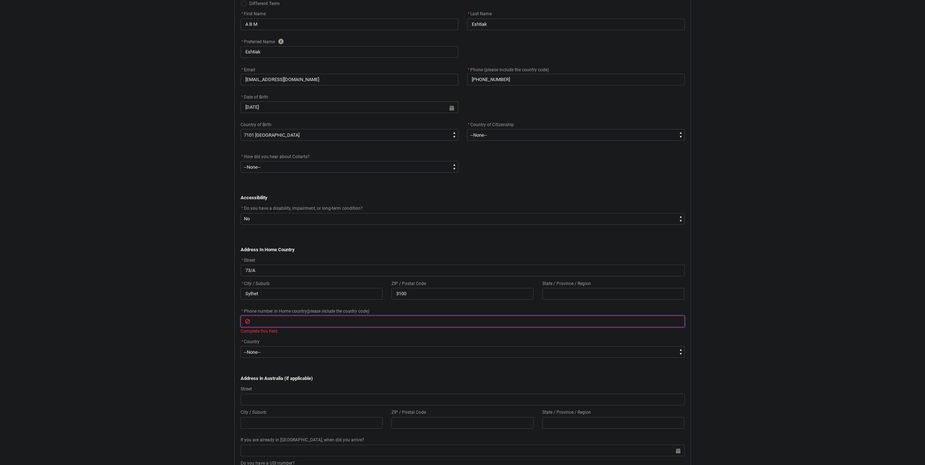
click at [344, 323] on input "REDU_Application_Form_for_Applicant flow" at bounding box center [463, 321] width 444 height 12
paste input "[PHONE_NUMBER]"
type lightning-primitive-input-simple "[PHONE_NUMBER]"
type input "[PHONE_NUMBER]"
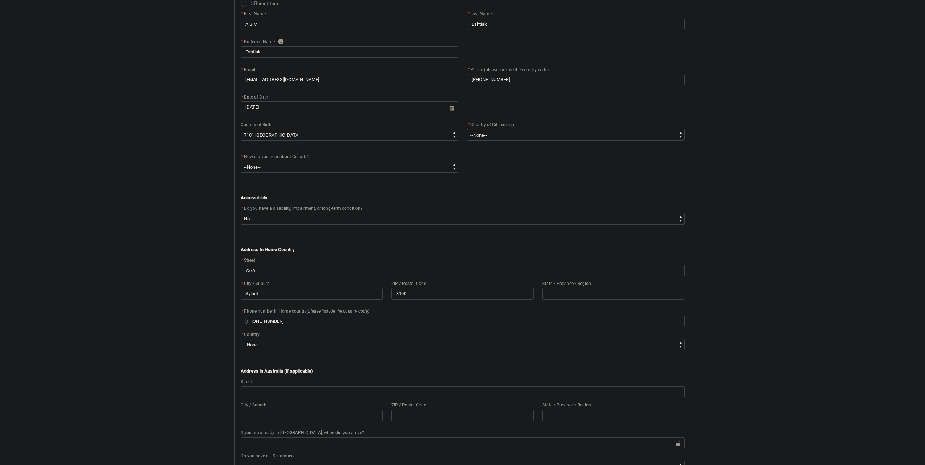
click at [227, 329] on div "Skip to Main Content Collarts Education Community Home New Enrolment Applicatio…" at bounding box center [462, 219] width 925 height 922
click at [281, 342] on select "--None-- [GEOGRAPHIC_DATA] ([GEOGRAPHIC_DATA]) [GEOGRAPHIC_DATA] [GEOGRAPHIC_DA…" at bounding box center [463, 345] width 444 height 12
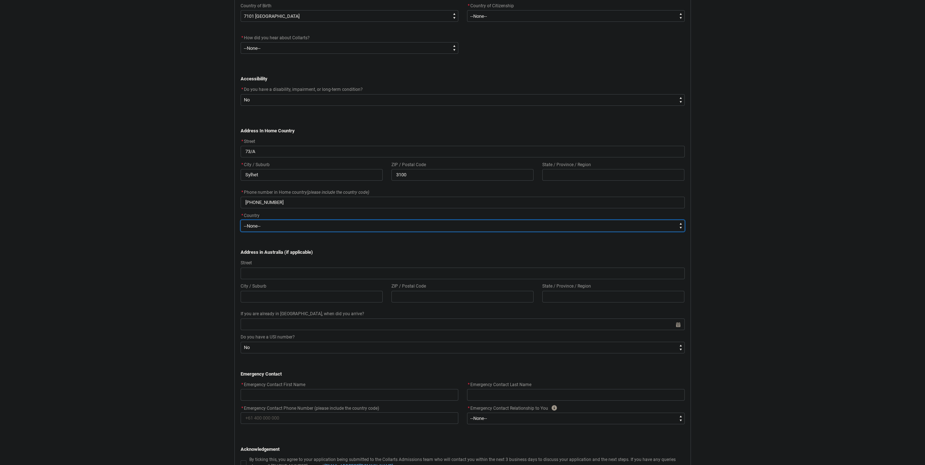
scroll to position [363, 0]
click at [264, 221] on select "--None-- [GEOGRAPHIC_DATA] ([GEOGRAPHIC_DATA]) [GEOGRAPHIC_DATA] [GEOGRAPHIC_DA…" at bounding box center [463, 224] width 444 height 12
type lightning-select "Country_Choice.7101"
click at [241, 218] on select "--None-- [GEOGRAPHIC_DATA] ([GEOGRAPHIC_DATA]) [GEOGRAPHIC_DATA] [GEOGRAPHIC_DA…" at bounding box center [463, 224] width 444 height 12
select select "Country_Choice.7101"
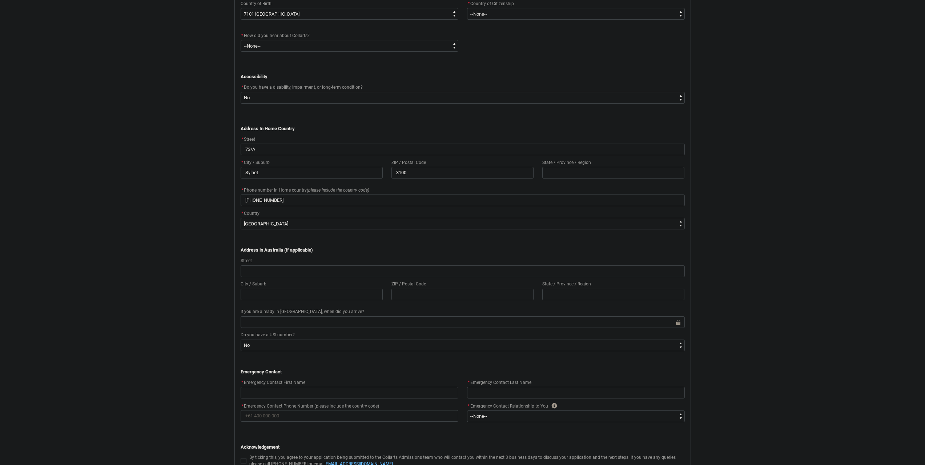
click at [351, 247] on p "﻿Address in [GEOGRAPHIC_DATA] (if applicable)" at bounding box center [463, 249] width 444 height 7
click at [560, 172] on input "REDU_Application_Form_for_Applicant flow" at bounding box center [613, 173] width 142 height 12
click at [390, 148] on input "73/A" at bounding box center [463, 150] width 444 height 12
drag, startPoint x: 278, startPoint y: 172, endPoint x: 234, endPoint y: 178, distance: 44.2
click at [235, 178] on div "Application Form - Step 2 Personal Details ﻿ Personal Details * I identify my g…" at bounding box center [463, 144] width 456 height 709
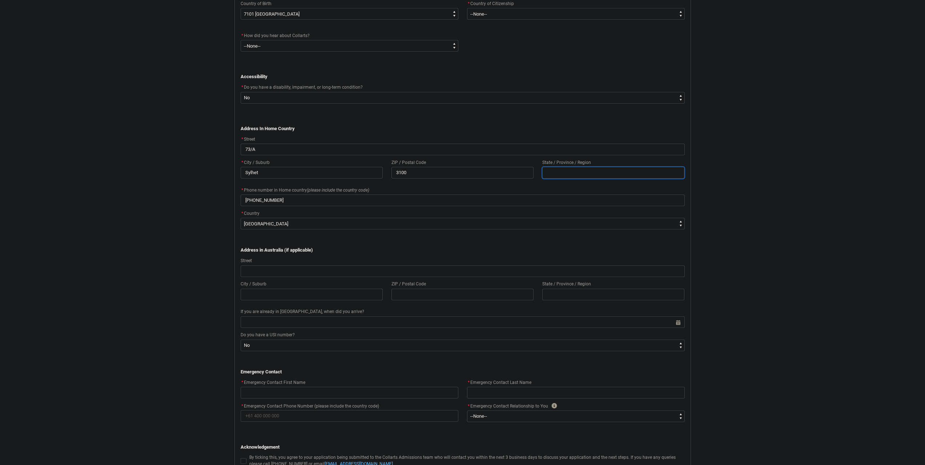
click at [592, 175] on input "REDU_Application_Form_for_Applicant flow" at bounding box center [613, 173] width 142 height 12
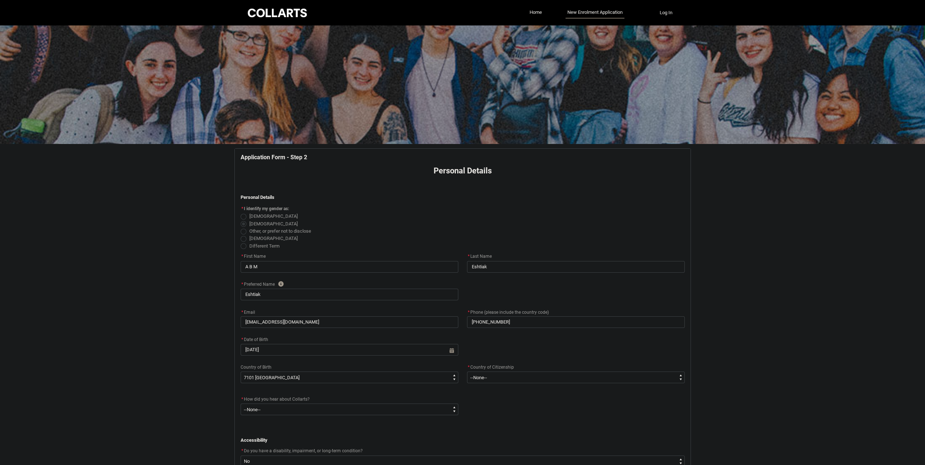
scroll to position [121, 0]
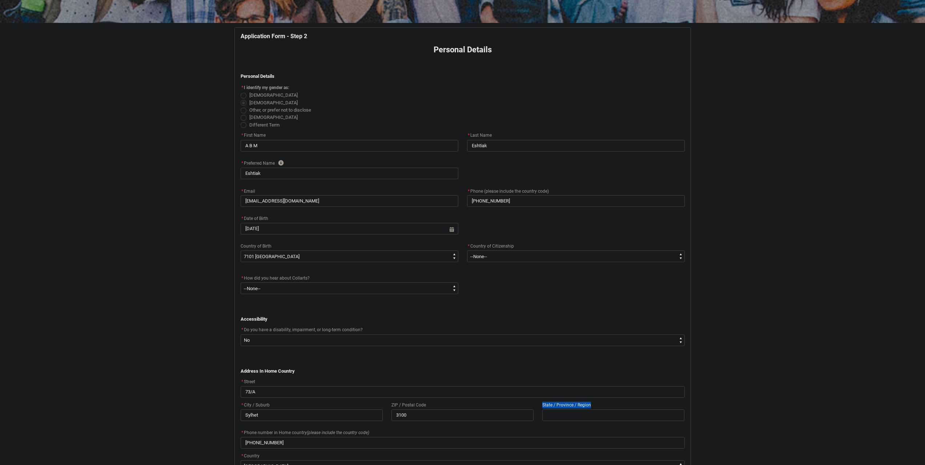
drag, startPoint x: 596, startPoint y: 402, endPoint x: 540, endPoint y: 404, distance: 55.3
click at [540, 404] on flowruntime-screen-field "State / Province / Region" at bounding box center [613, 411] width 151 height 23
copy span "State / Province / Region"
click at [531, 257] on select "--[GEOGRAPHIC_DATA]-- [GEOGRAPHIC_DATA] [GEOGRAPHIC_DATA] [GEOGRAPHIC_DATA] [GE…" at bounding box center [576, 256] width 218 height 12
type lightning-select "Citizenship_Country.[DEMOGRAPHIC_DATA]"
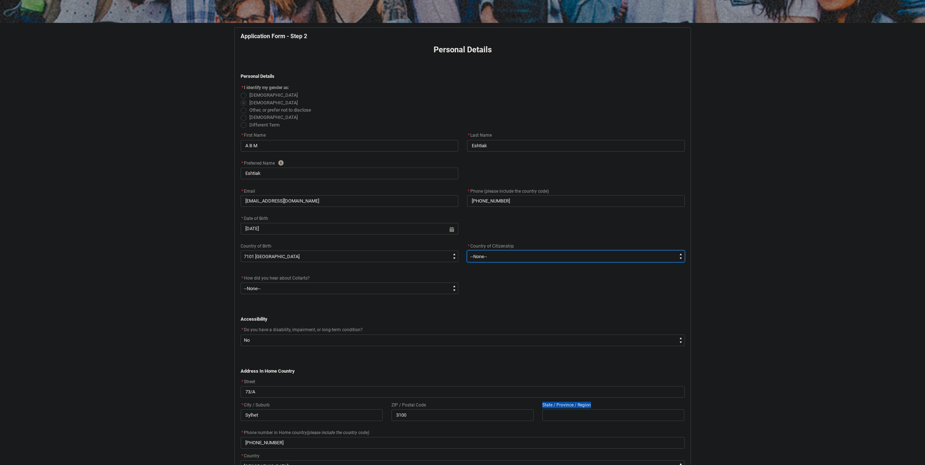
click at [467, 250] on select "--[GEOGRAPHIC_DATA]-- [GEOGRAPHIC_DATA] [GEOGRAPHIC_DATA] [GEOGRAPHIC_DATA] [GE…" at bounding box center [576, 256] width 218 height 12
select select "Citizenship_Country.[DEMOGRAPHIC_DATA]"
click at [556, 419] on input "REDU_Application_Form_for_Applicant flow" at bounding box center [613, 415] width 142 height 12
drag, startPoint x: 591, startPoint y: 404, endPoint x: 577, endPoint y: 406, distance: 13.9
click at [577, 406] on div "State / Province / Region" at bounding box center [613, 404] width 142 height 9
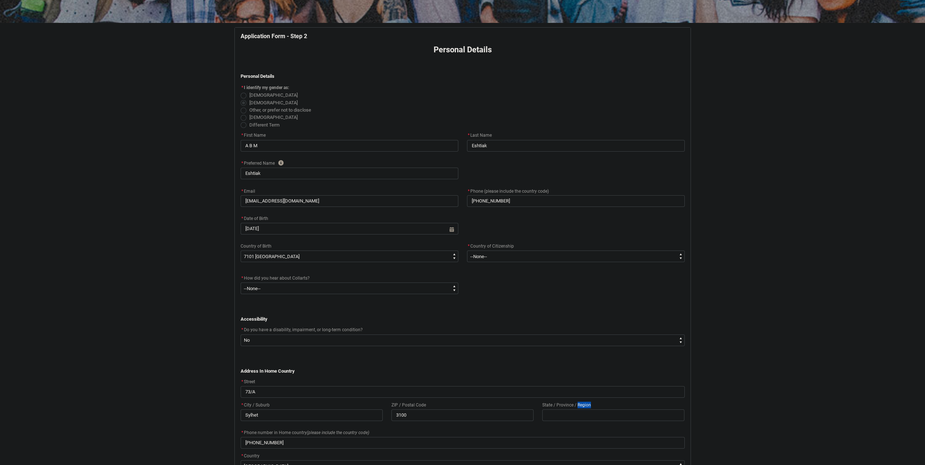
click at [572, 408] on div at bounding box center [572, 408] width 0 height 0
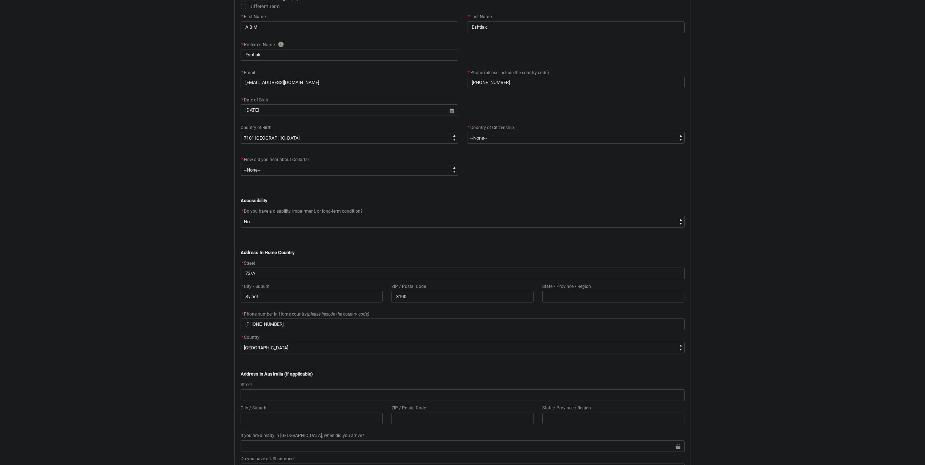
scroll to position [242, 0]
click at [569, 287] on div "State / Province / Region" at bounding box center [613, 283] width 142 height 9
click at [265, 297] on input "Sylhet" at bounding box center [312, 294] width 142 height 12
drag, startPoint x: 265, startPoint y: 297, endPoint x: 234, endPoint y: 301, distance: 31.9
click at [234, 301] on div "Application Form - Step 2 Personal Details ﻿ Personal Details * I identify my g…" at bounding box center [462, 276] width 465 height 749
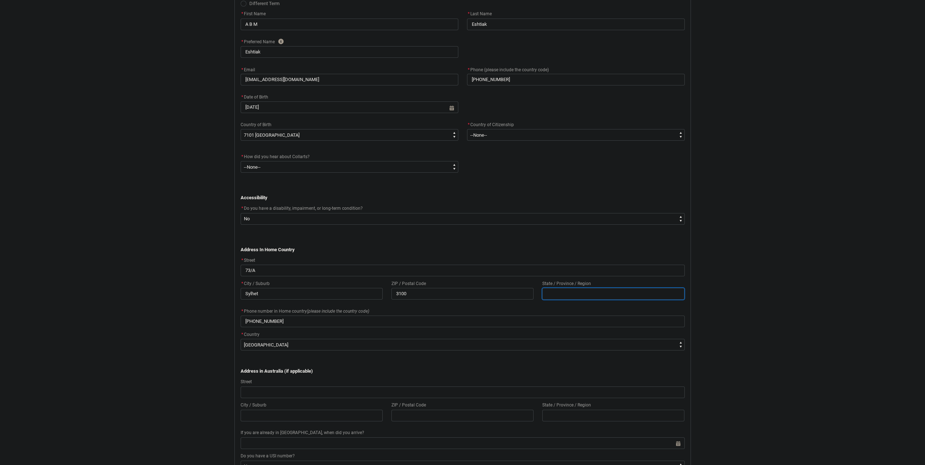
click at [612, 290] on input "REDU_Application_Form_for_Applicant flow" at bounding box center [613, 294] width 142 height 12
click at [583, 297] on input "REDU_Application_Form_for_Applicant flow" at bounding box center [613, 294] width 142 height 12
paste input "sylhet sadar"
type lightning-primitive-input-simple "sylhet sadar"
type input "sylhet sadar"
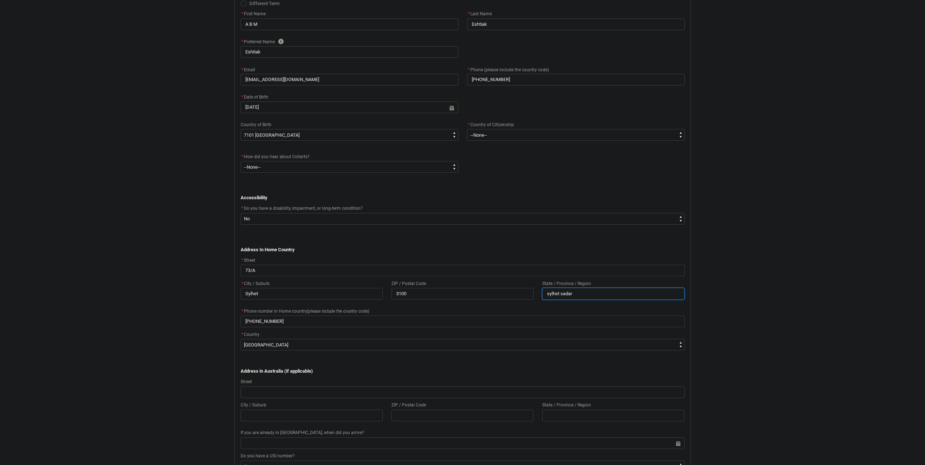
click at [561, 293] on input "sylhet sadar" at bounding box center [613, 294] width 142 height 12
type lightning-primitive-input-simple "sylhet Sadar"
type input "sylhet Sadar"
drag, startPoint x: 550, startPoint y: 293, endPoint x: 544, endPoint y: 295, distance: 6.0
click at [544, 295] on input "sylhet Sadar" at bounding box center [613, 294] width 142 height 12
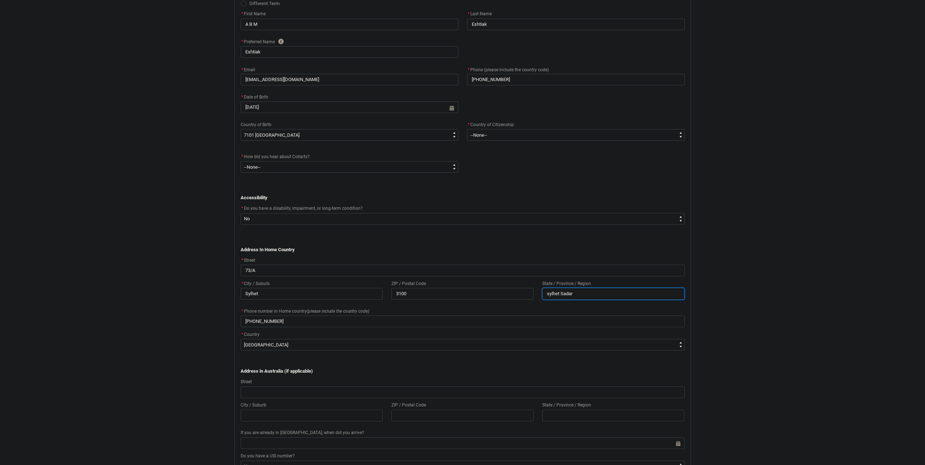
type lightning-primitive-input-simple "[PERSON_NAME]"
type input "[PERSON_NAME]"
click at [571, 301] on flowruntime-screen-field "State / Province / Region [GEOGRAPHIC_DATA]" at bounding box center [613, 290] width 151 height 23
click at [305, 273] on input "73/A" at bounding box center [463, 271] width 444 height 12
type lightning-primitive-input-simple "M73/A"
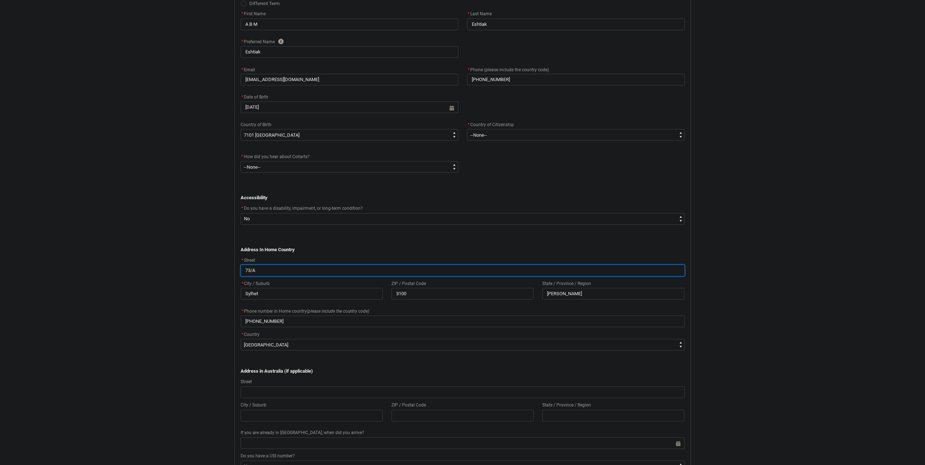
type input "M73/A"
type lightning-primitive-input-simple "MA73/A"
type input "MA73/A"
type lightning-primitive-input-simple "M73/A"
type input "M73/A"
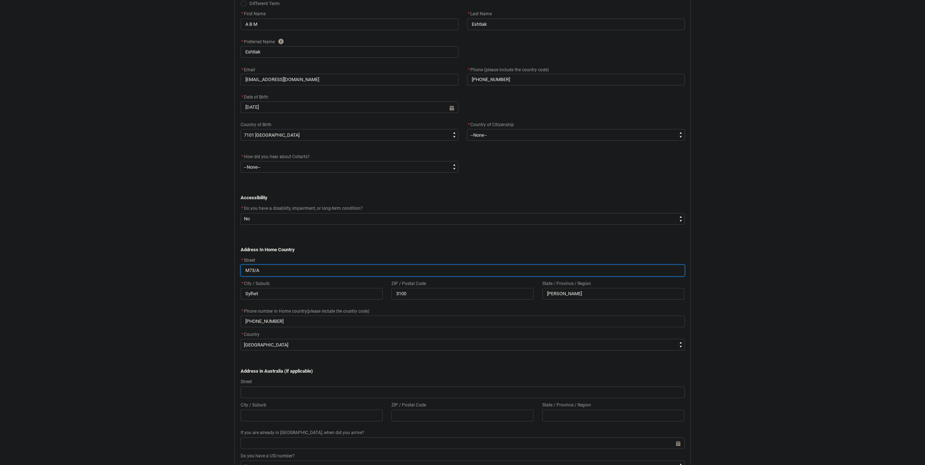
type lightning-primitive-input-simple "73/A"
type input "73/A"
type lightning-primitive-input-simple "73/A"
type input "73/A"
type lightning-primitive-input-simple "73/A,"
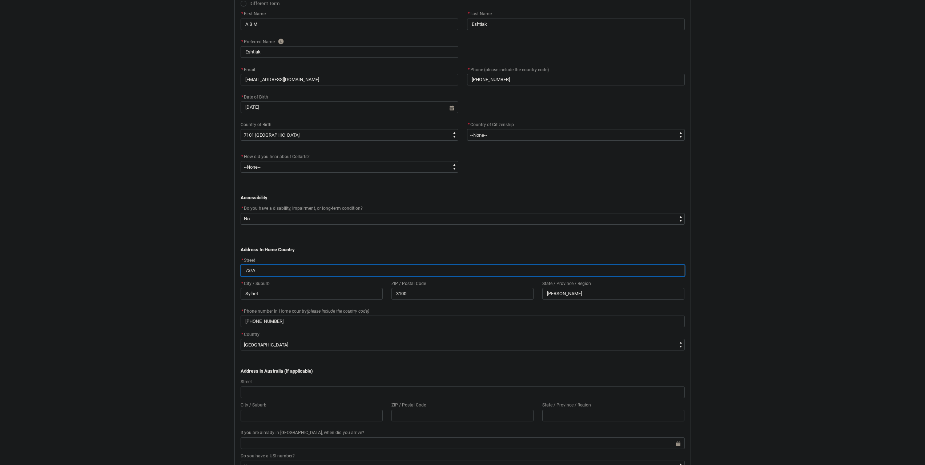
type input "73/A,"
type lightning-primitive-input-simple "73/A,"
type input "73/A,"
type lightning-primitive-input-simple "73/A, M"
type input "73/A, M"
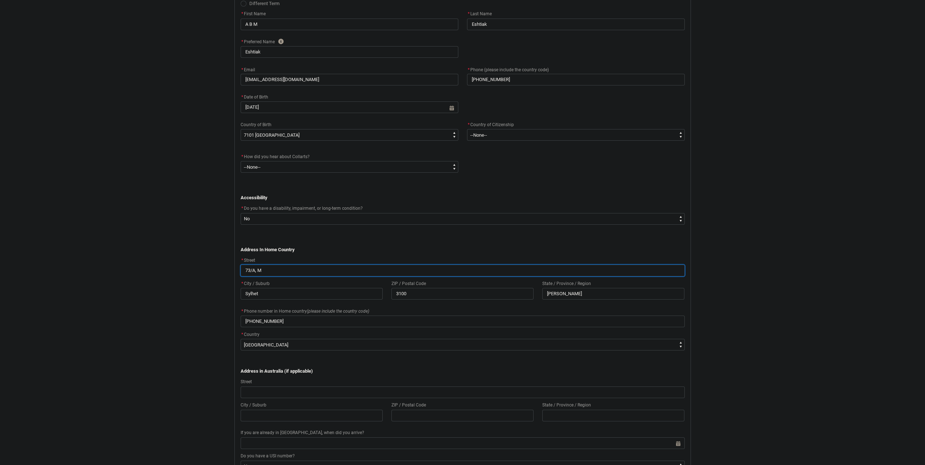
type lightning-primitive-input-simple "73/A, [GEOGRAPHIC_DATA]"
type input "73/A, [GEOGRAPHIC_DATA]"
type lightning-primitive-input-simple "73/A, [GEOGRAPHIC_DATA],"
type input "73/A, [GEOGRAPHIC_DATA],"
type lightning-primitive-input-simple "73/A, [GEOGRAPHIC_DATA],"
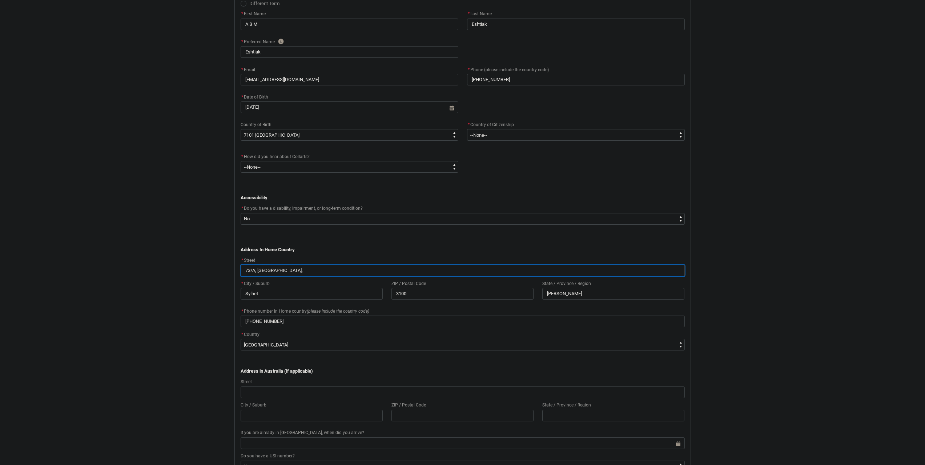
type input "73/A, [GEOGRAPHIC_DATA],"
type lightning-primitive-input-simple "73/A, [GEOGRAPHIC_DATA], M"
type input "73/A, [GEOGRAPHIC_DATA], M"
type lightning-primitive-input-simple "73/A, [GEOGRAPHIC_DATA], Mu"
type input "73/A, [GEOGRAPHIC_DATA], Mu"
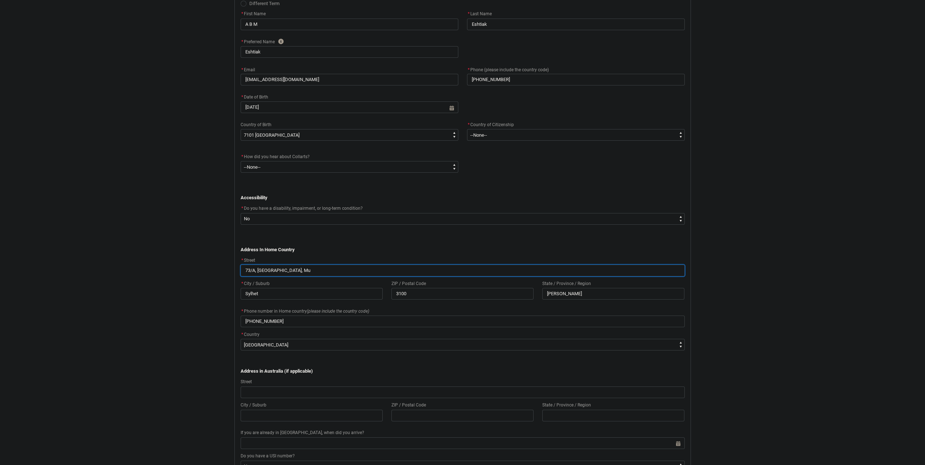
type lightning-primitive-input-simple "73/A, MA, Mun"
type input "73/A, MA, Mun"
type lightning-primitive-input-simple "73/A, MA, [PERSON_NAME]"
type input "73/A, MA, [PERSON_NAME]"
type lightning-primitive-input-simple "73/A, MA, Munsh"
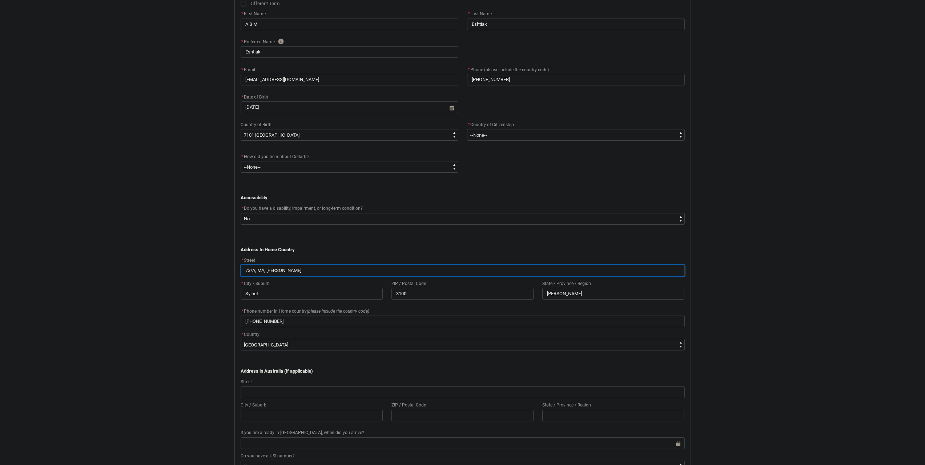
type input "73/A, MA, Munsh"
type lightning-primitive-input-simple "73/A, MA, [PERSON_NAME]"
type input "73/A, MA, [PERSON_NAME]"
type lightning-primitive-input-simple "73/A, MA, Munship"
type input "73/A, MA, Munship"
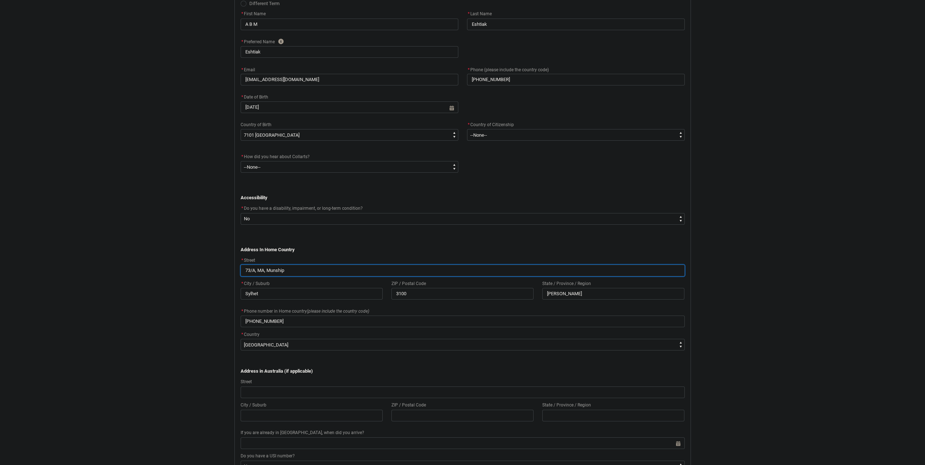
type lightning-primitive-input-simple "73/A, MA, Munshipa"
type input "73/A, MA, Munshipa"
type lightning-primitive-input-simple "73/A, MA, Munshipar"
type input "73/A, MA, Munshipar"
type lightning-primitive-input-simple "73/A, MA, Munshipara"
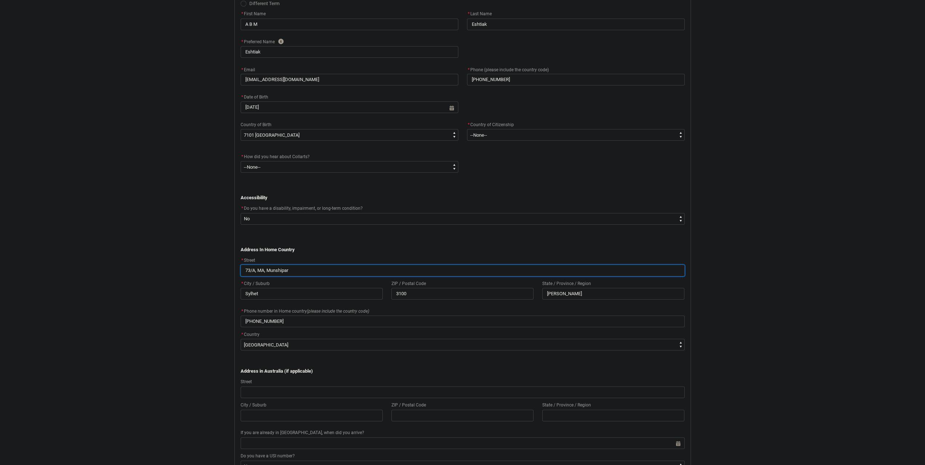
type input "73/A, MA, Munshipara"
click at [381, 245] on p "﻿" at bounding box center [463, 242] width 444 height 7
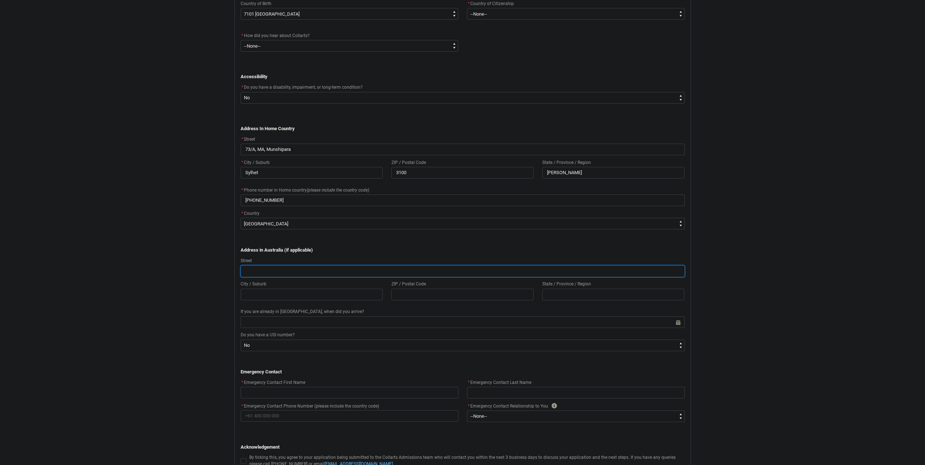
click at [355, 271] on input "REDU_Application_Form_for_Applicant flow" at bounding box center [463, 271] width 444 height 12
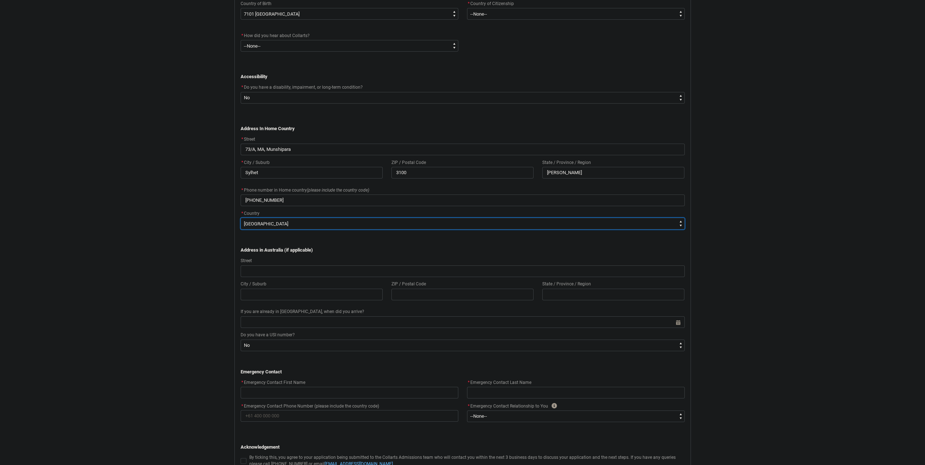
click at [411, 227] on select "--None-- [GEOGRAPHIC_DATA] ([GEOGRAPHIC_DATA]) [GEOGRAPHIC_DATA] [GEOGRAPHIC_DA…" at bounding box center [463, 224] width 444 height 12
click at [720, 254] on div "Skip to Main Content Collarts Education Community Home New Enrolment Applicatio…" at bounding box center [462, 98] width 925 height 922
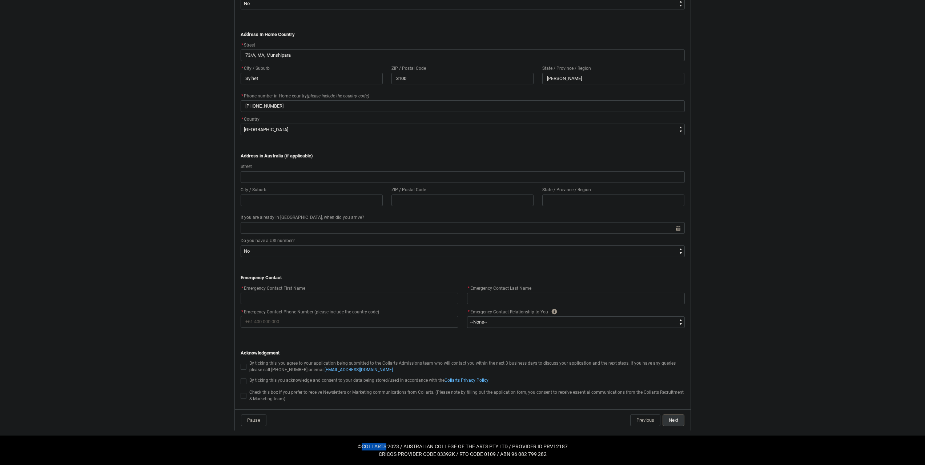
drag, startPoint x: 362, startPoint y: 445, endPoint x: 385, endPoint y: 447, distance: 23.7
click at [385, 447] on h5 "©COLLARTS 2023 / AUSTRALIAN COLLEGE OF THE ARTS PTY LTD / PROVIDER ID PRV12187" at bounding box center [462, 447] width 925 height 8
copy h5 "COLLARTS"
click at [243, 368] on span "REDU_Application_Form_for_Applicant flow" at bounding box center [244, 367] width 6 height 6
click at [241, 363] on input "REDU_Application_Form_for_Applicant flow" at bounding box center [240, 362] width 0 height 0
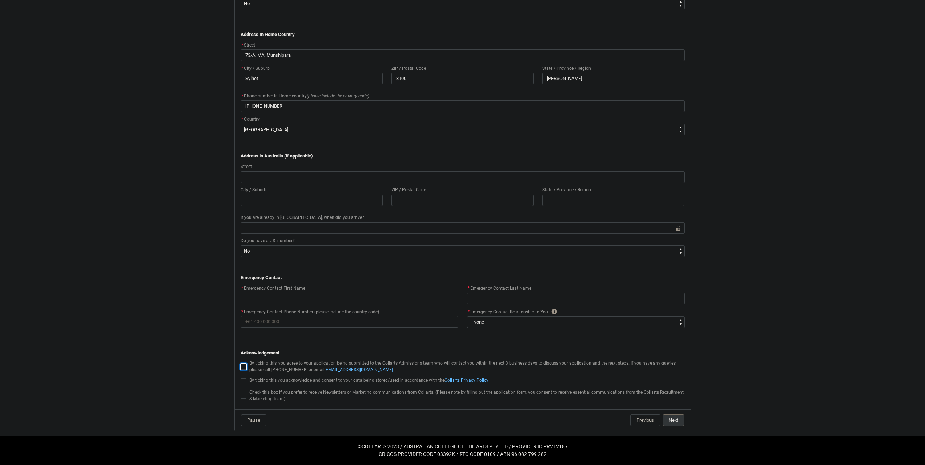
type lightning-input "true"
checkbox input "true"
click at [243, 368] on span "REDU_Application_Form_for_Applicant flow" at bounding box center [244, 367] width 6 height 6
click at [241, 363] on input "REDU_Application_Form_for_Applicant flow" at bounding box center [240, 362] width 0 height 0
type lightning-input "false"
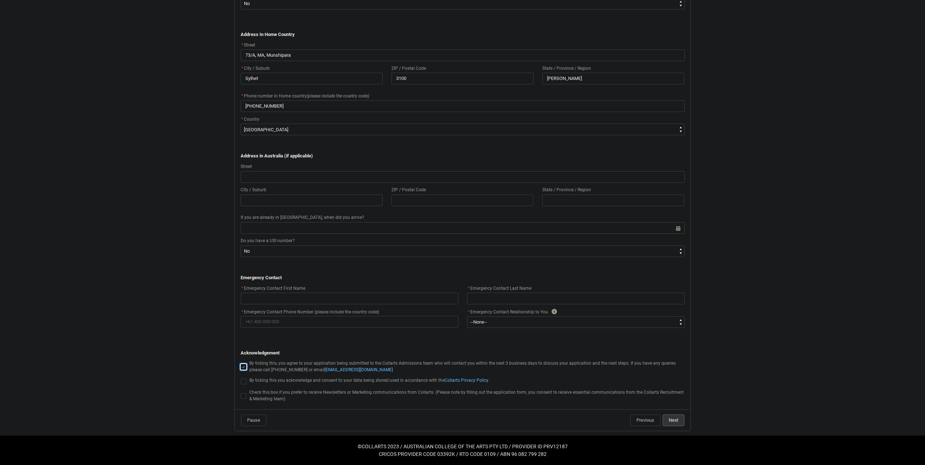
checkbox input "false"
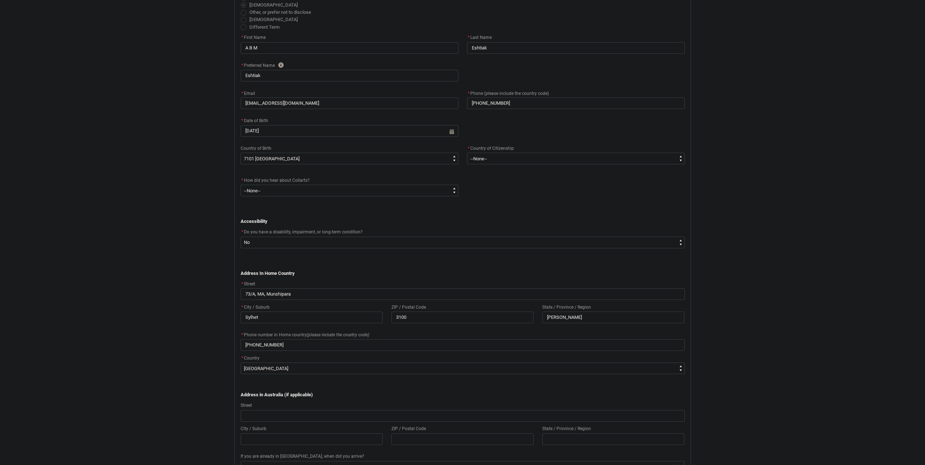
scroll to position [215, 0]
